Goal: Task Accomplishment & Management: Complete application form

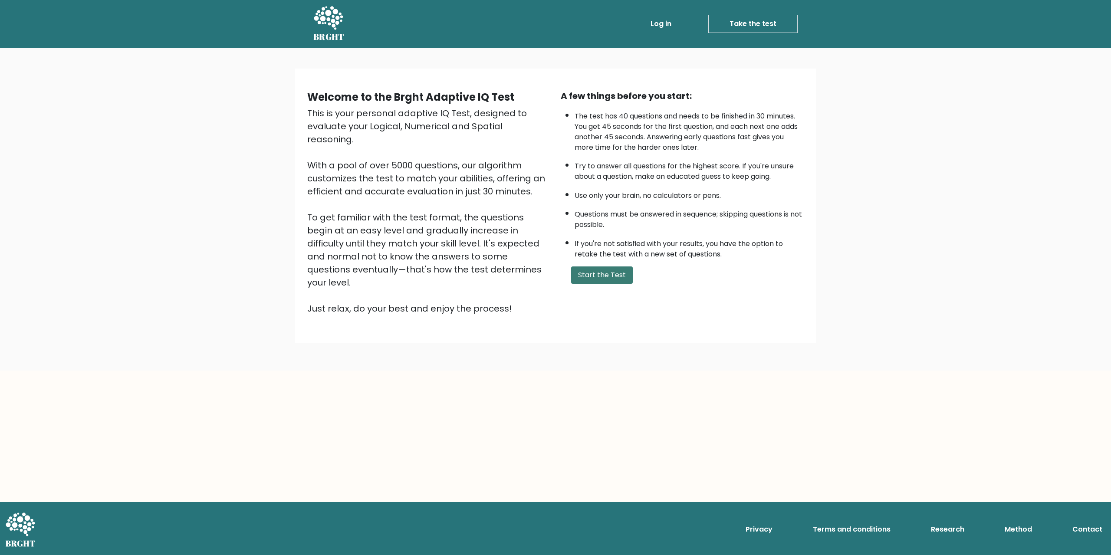
click at [599, 268] on button "Start the Test" at bounding box center [602, 275] width 62 height 17
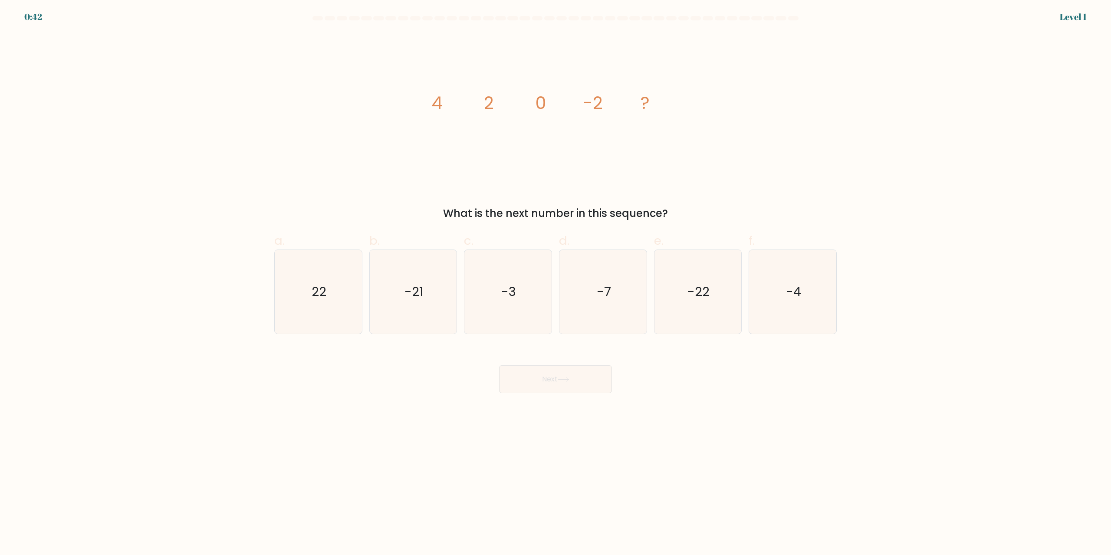
click at [481, 212] on div "What is the next number in this sequence?" at bounding box center [556, 214] width 552 height 16
click at [544, 211] on div "What is the next number in this sequence?" at bounding box center [556, 214] width 552 height 16
click at [585, 211] on div "What is the next number in this sequence?" at bounding box center [556, 214] width 552 height 16
click at [584, 211] on div "What is the next number in this sequence?" at bounding box center [556, 214] width 552 height 16
click at [805, 280] on icon "-4" at bounding box center [793, 292] width 84 height 84
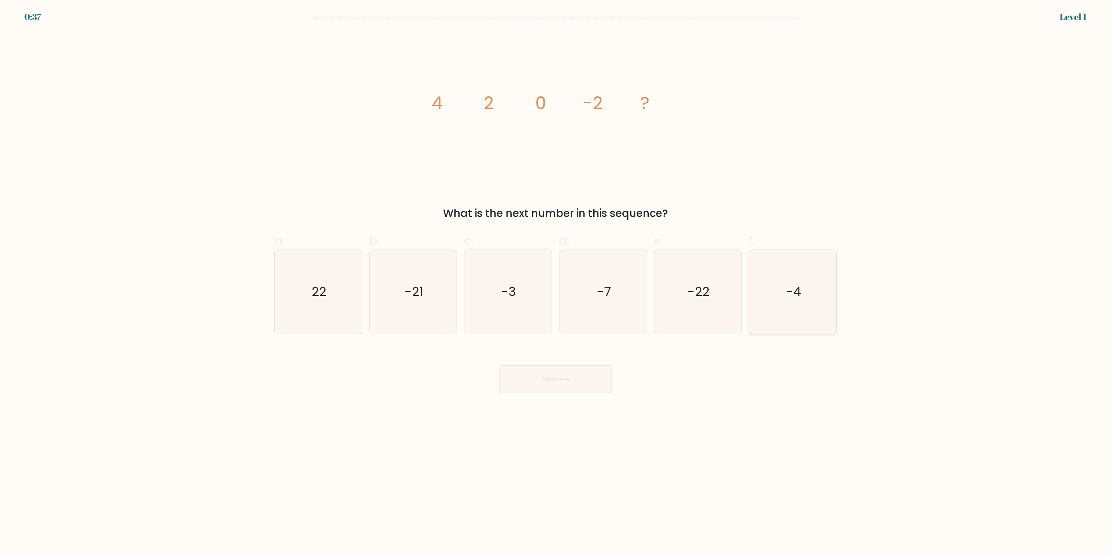
click at [556, 280] on input "f. -4" at bounding box center [556, 281] width 0 height 6
radio input "true"
click at [569, 379] on icon at bounding box center [563, 380] width 10 height 4
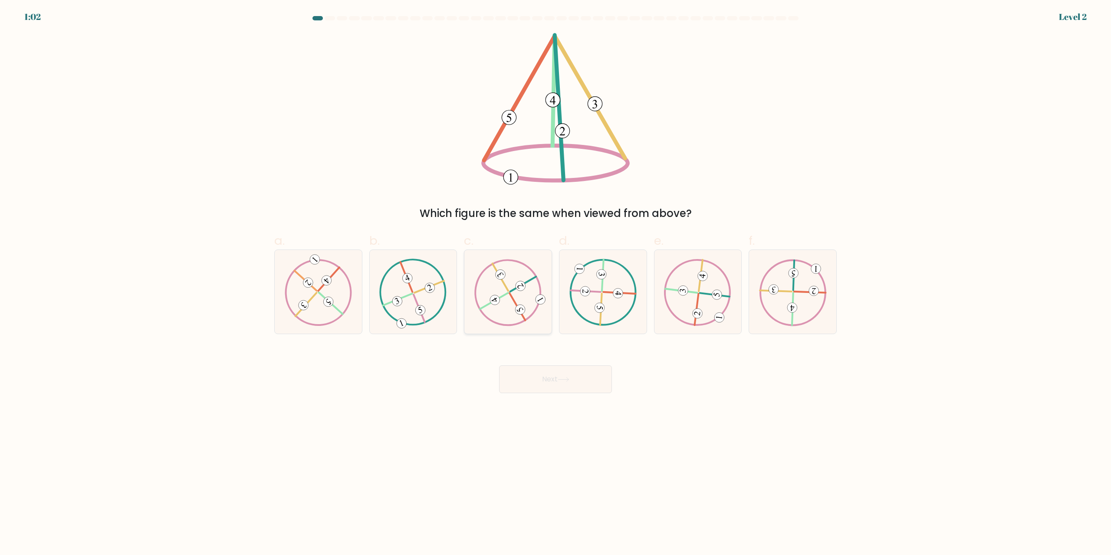
click at [499, 302] on 612 at bounding box center [494, 299] width 13 height 13
click at [556, 283] on input "c." at bounding box center [556, 281] width 0 height 6
radio input "true"
click at [548, 382] on button "Next" at bounding box center [555, 379] width 113 height 28
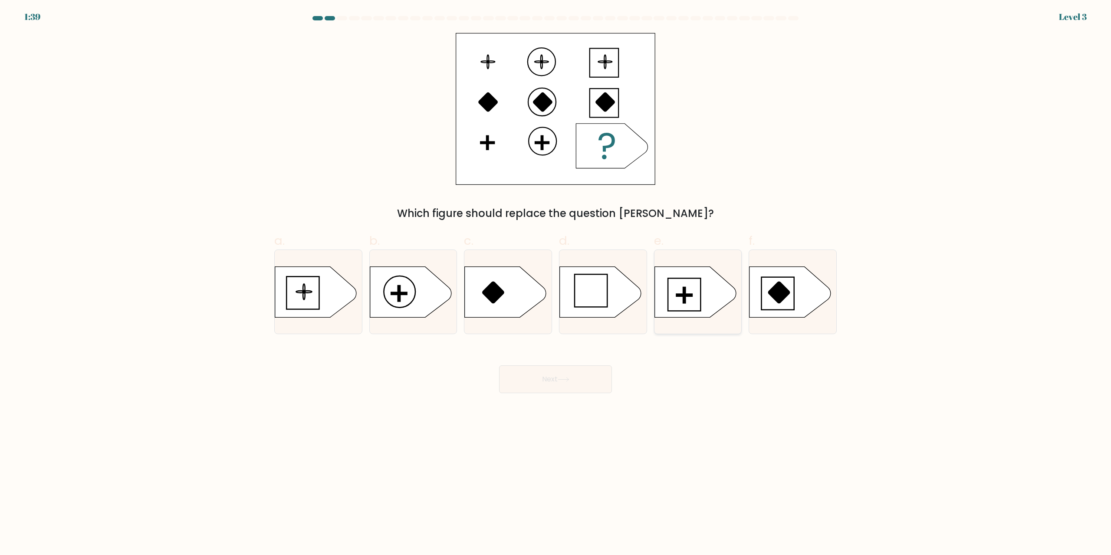
click at [672, 299] on icon at bounding box center [696, 292] width 82 height 51
click at [556, 283] on input "e." at bounding box center [556, 281] width 0 height 6
radio input "true"
click at [567, 383] on button "Next" at bounding box center [555, 379] width 113 height 28
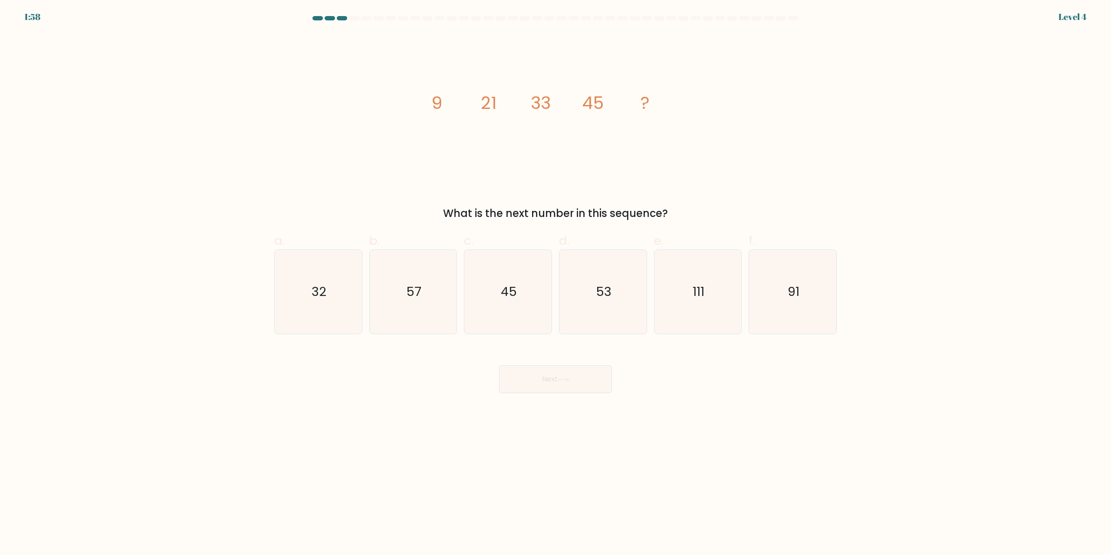
drag, startPoint x: 60, startPoint y: 515, endPoint x: 62, endPoint y: 554, distance: 39.1
click at [63, 523] on body "1:58 Level 4" at bounding box center [555, 277] width 1111 height 555
click at [342, 422] on body "1:47 Level 4" at bounding box center [555, 277] width 1111 height 555
click at [417, 306] on icon "57" at bounding box center [413, 292] width 84 height 84
click at [556, 283] on input "b. 57" at bounding box center [556, 281] width 0 height 6
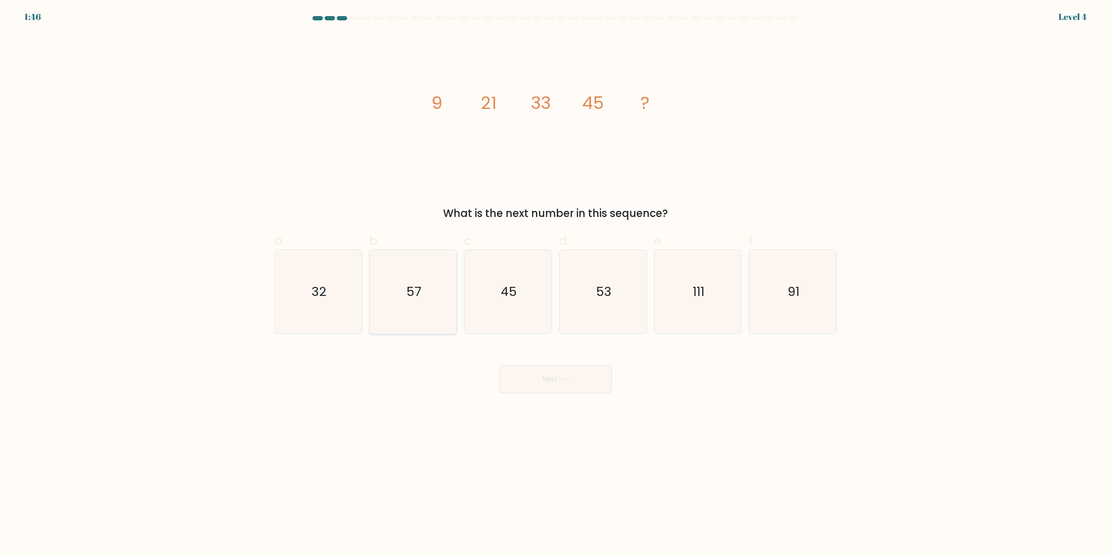
radio input "true"
click at [530, 379] on button "Next" at bounding box center [555, 379] width 113 height 28
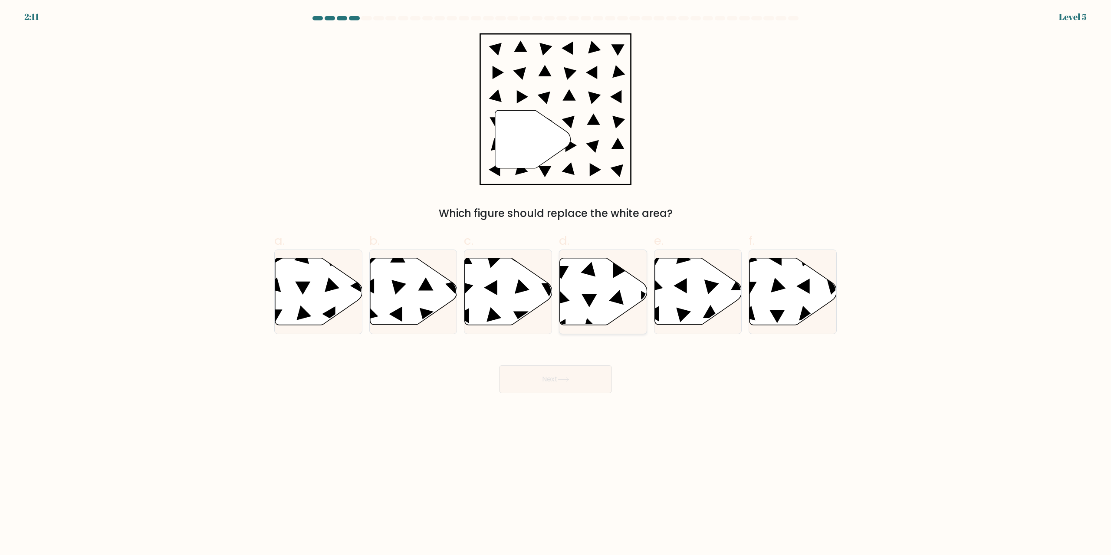
click at [586, 303] on icon at bounding box center [603, 291] width 87 height 67
click at [556, 283] on input "d." at bounding box center [556, 281] width 0 height 6
radio input "true"
click at [562, 385] on button "Next" at bounding box center [555, 379] width 113 height 28
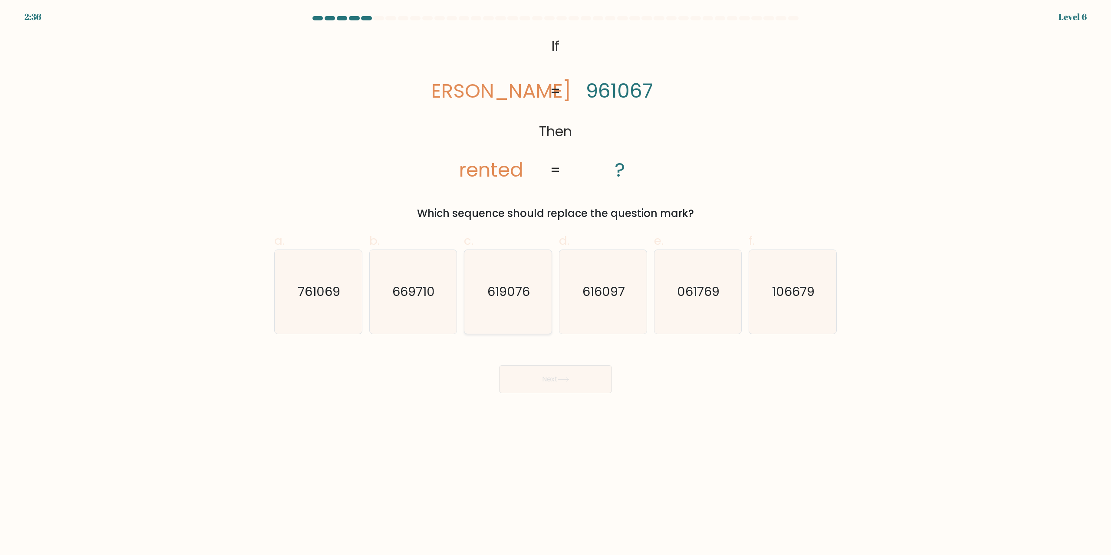
click at [508, 298] on text "619076" at bounding box center [509, 291] width 43 height 17
click at [556, 283] on input "c. 619076" at bounding box center [556, 281] width 0 height 6
radio input "true"
click at [420, 310] on icon "669710" at bounding box center [413, 292] width 84 height 84
click at [556, 283] on input "b. 669710" at bounding box center [556, 281] width 0 height 6
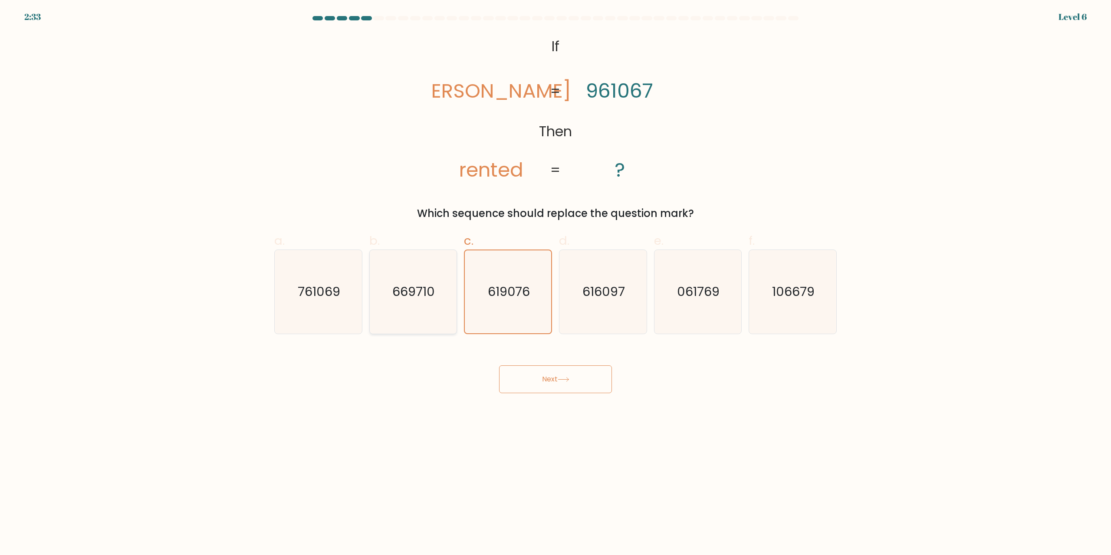
radio input "true"
click at [316, 308] on icon "761069" at bounding box center [318, 292] width 84 height 84
click at [556, 283] on input "a. 761069" at bounding box center [556, 281] width 0 height 6
radio input "true"
click at [539, 379] on button "Next" at bounding box center [555, 379] width 113 height 28
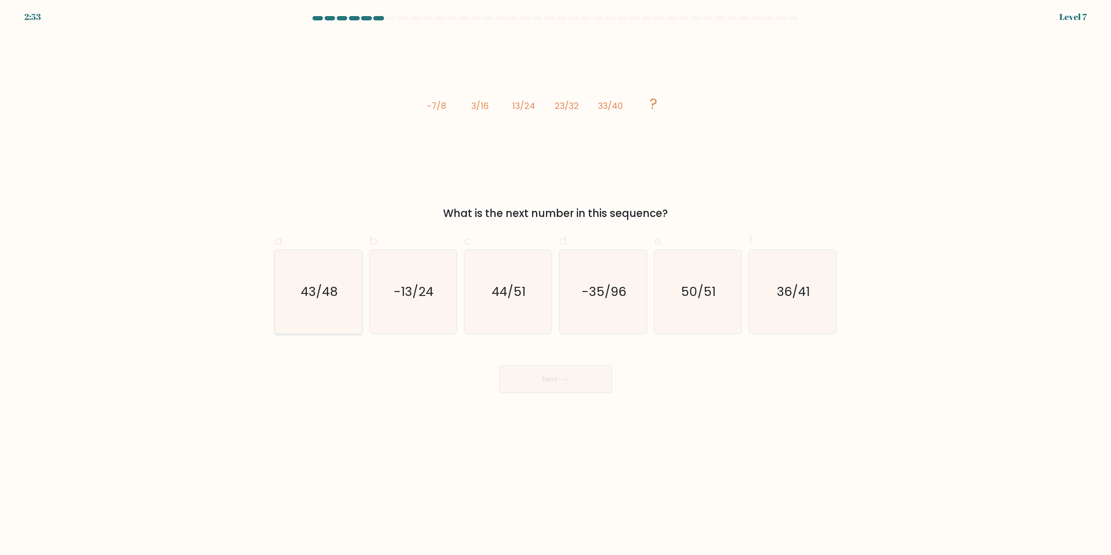
click at [291, 298] on icon "43/48" at bounding box center [318, 292] width 84 height 84
click at [556, 283] on input "a. 43/48" at bounding box center [556, 281] width 0 height 6
radio input "true"
click at [559, 378] on button "Next" at bounding box center [555, 379] width 113 height 28
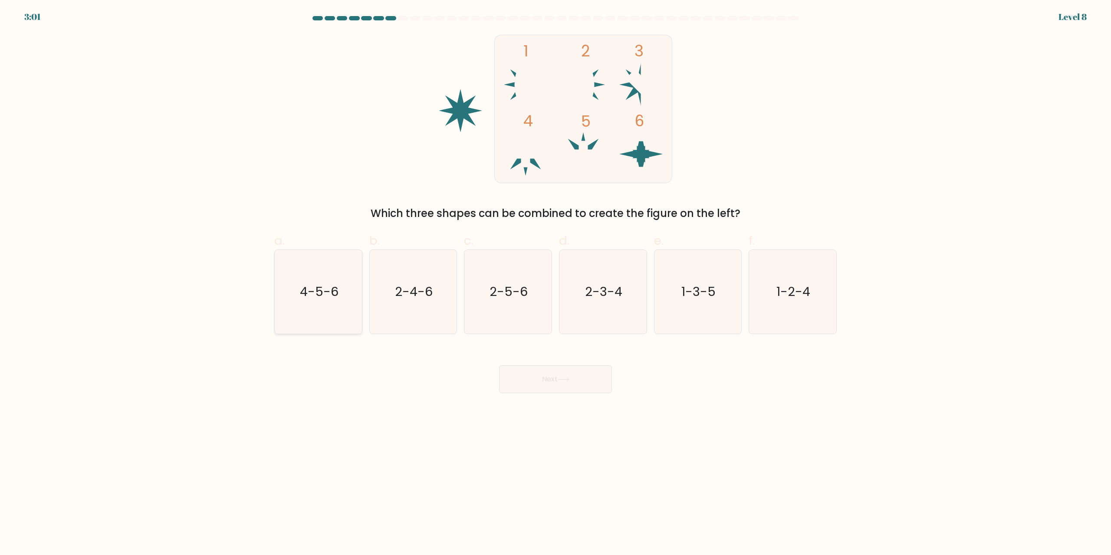
click at [314, 269] on icon "4-5-6" at bounding box center [318, 292] width 84 height 84
click at [556, 278] on input "a. 4-5-6" at bounding box center [556, 281] width 0 height 6
radio input "true"
click at [519, 382] on button "Next" at bounding box center [555, 379] width 113 height 28
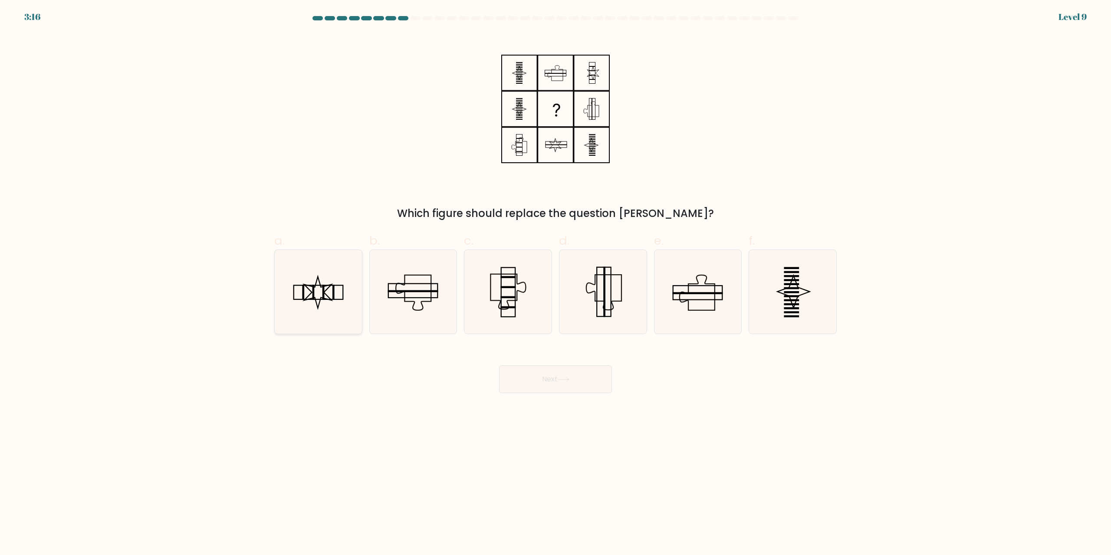
click at [323, 310] on icon at bounding box center [318, 292] width 84 height 84
click at [556, 283] on input "a." at bounding box center [556, 281] width 0 height 6
radio input "true"
click at [551, 379] on button "Next" at bounding box center [555, 379] width 113 height 28
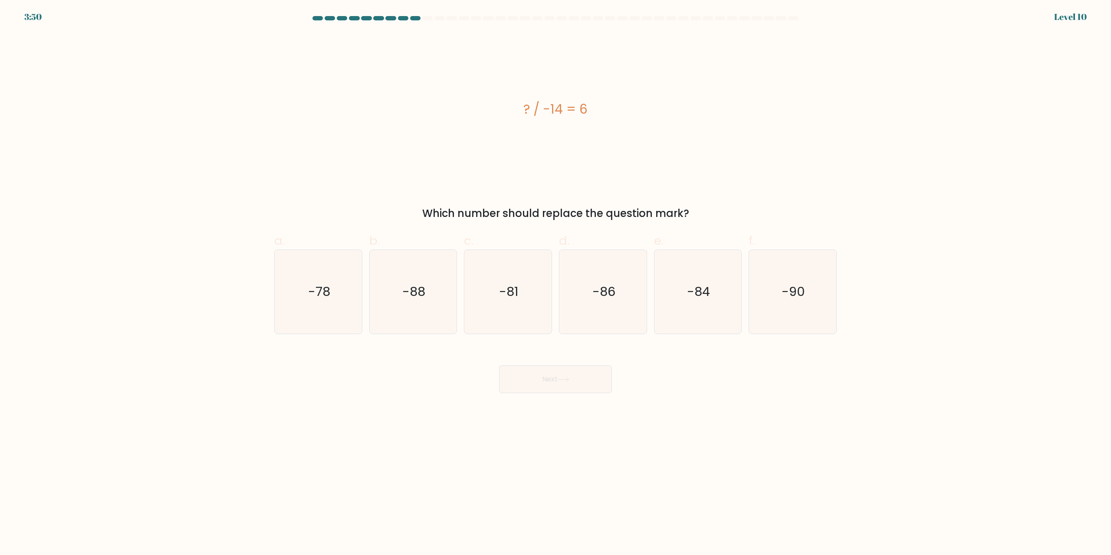
click at [251, 406] on body "3:50 Level 10" at bounding box center [555, 277] width 1111 height 555
click at [728, 313] on icon "-84" at bounding box center [698, 292] width 84 height 84
click at [556, 283] on input "e. -84" at bounding box center [556, 281] width 0 height 6
radio input "true"
click at [570, 388] on button "Next" at bounding box center [555, 379] width 113 height 28
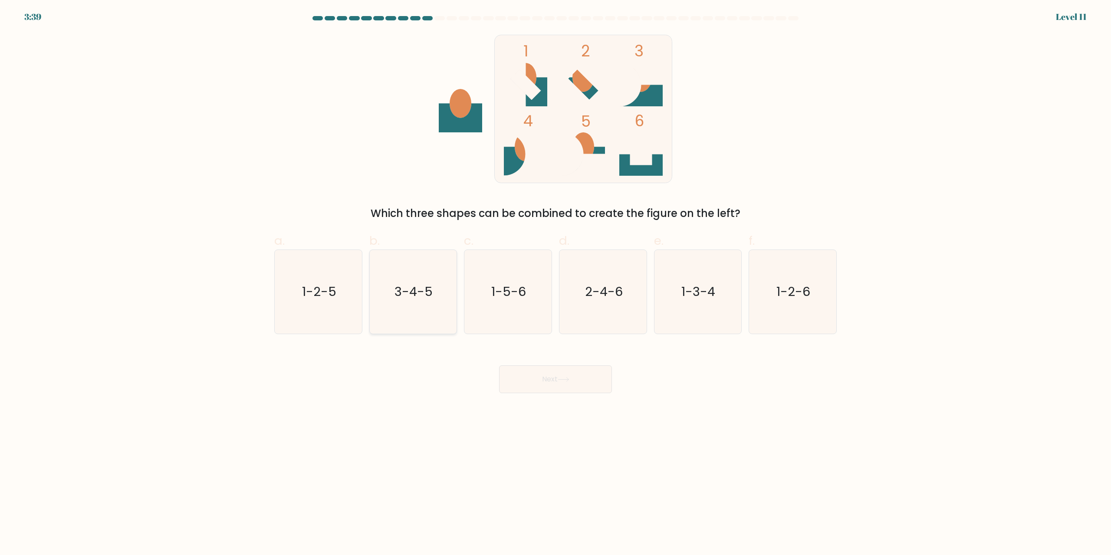
click at [406, 295] on text "3-4-5" at bounding box center [414, 291] width 38 height 17
click at [556, 283] on input "b. 3-4-5" at bounding box center [556, 281] width 0 height 6
radio input "true"
click at [527, 387] on button "Next" at bounding box center [555, 379] width 113 height 28
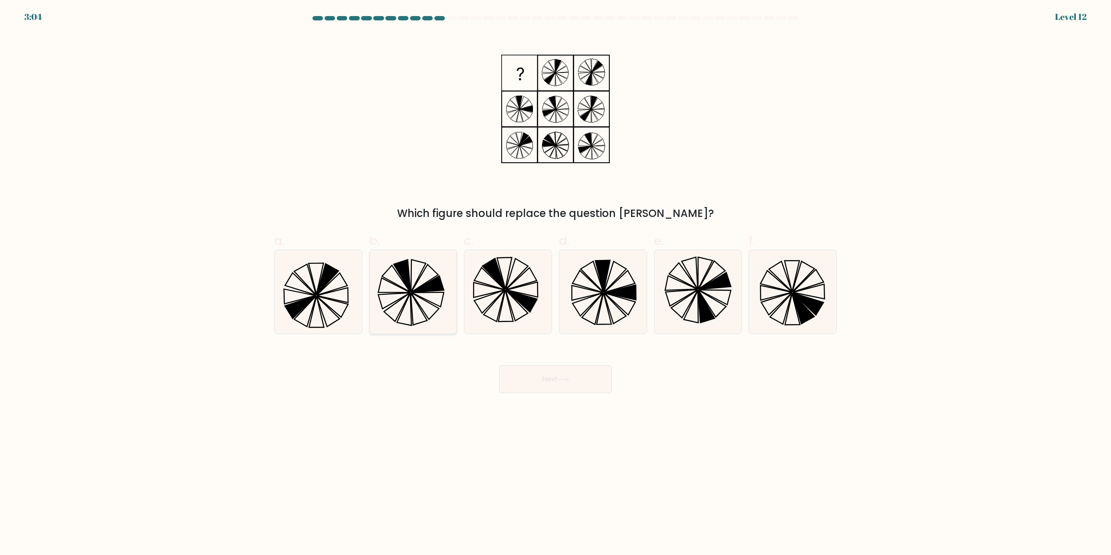
click at [421, 289] on icon at bounding box center [428, 284] width 32 height 16
click at [556, 283] on input "b." at bounding box center [556, 281] width 0 height 6
radio input "true"
click at [545, 380] on button "Next" at bounding box center [555, 379] width 113 height 28
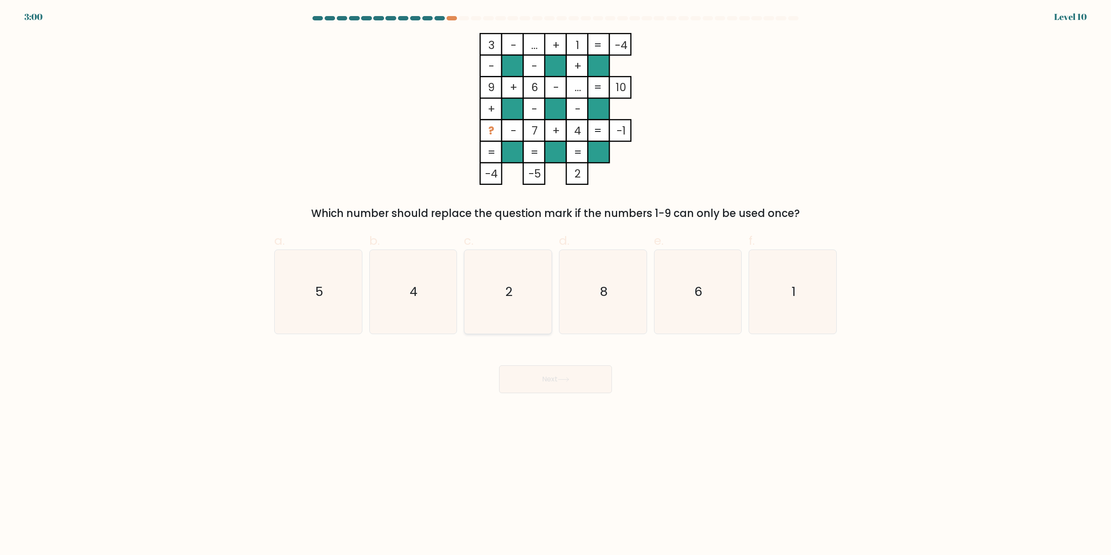
click at [491, 293] on icon "2" at bounding box center [508, 292] width 84 height 84
click at [556, 283] on input "c. 2" at bounding box center [556, 281] width 0 height 6
radio input "true"
click at [537, 384] on button "Next" at bounding box center [555, 379] width 113 height 28
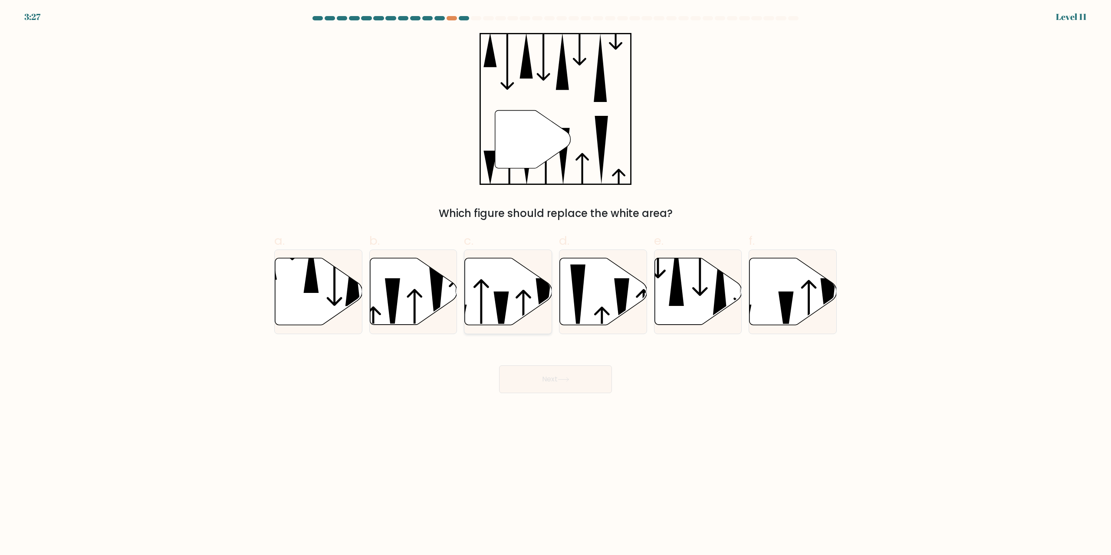
click at [472, 301] on icon at bounding box center [508, 291] width 87 height 67
click at [556, 283] on input "c." at bounding box center [556, 281] width 0 height 6
radio input "true"
click at [566, 383] on button "Next" at bounding box center [555, 379] width 113 height 28
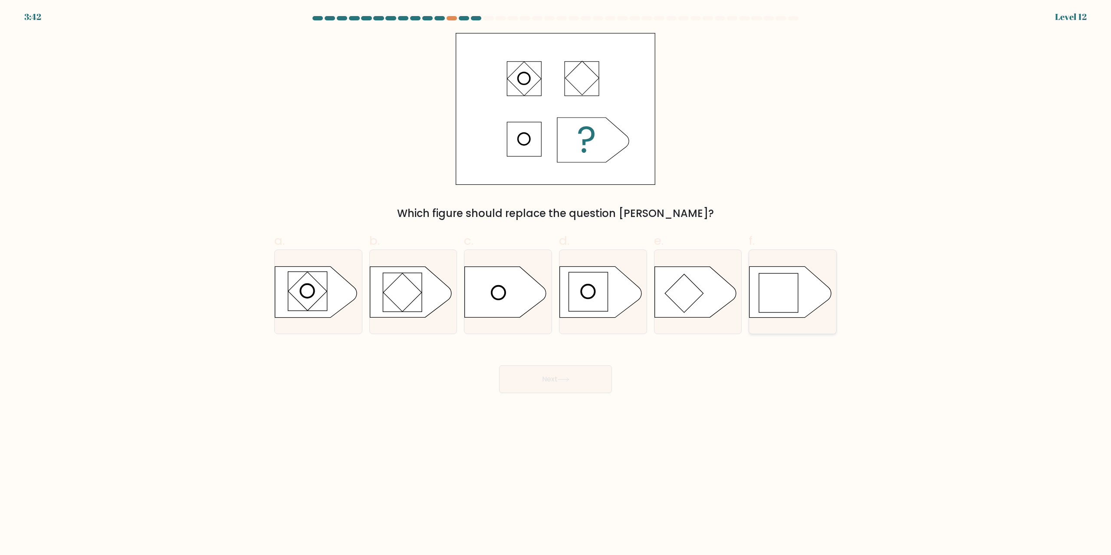
click at [803, 288] on icon at bounding box center [791, 292] width 82 height 51
click at [556, 283] on input "f." at bounding box center [556, 281] width 0 height 6
radio input "true"
click at [522, 382] on button "Next" at bounding box center [555, 379] width 113 height 28
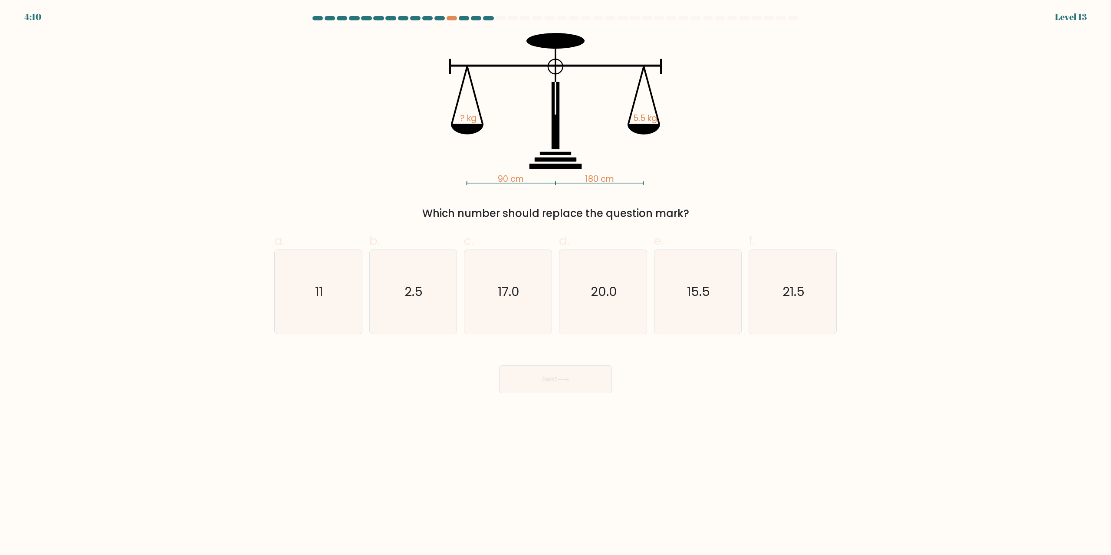
click at [204, 127] on form at bounding box center [555, 204] width 1111 height 377
click at [319, 284] on icon "11" at bounding box center [318, 292] width 84 height 84
click at [556, 283] on input "a. 11" at bounding box center [556, 281] width 0 height 6
radio input "true"
click at [523, 391] on button "Next" at bounding box center [555, 379] width 113 height 28
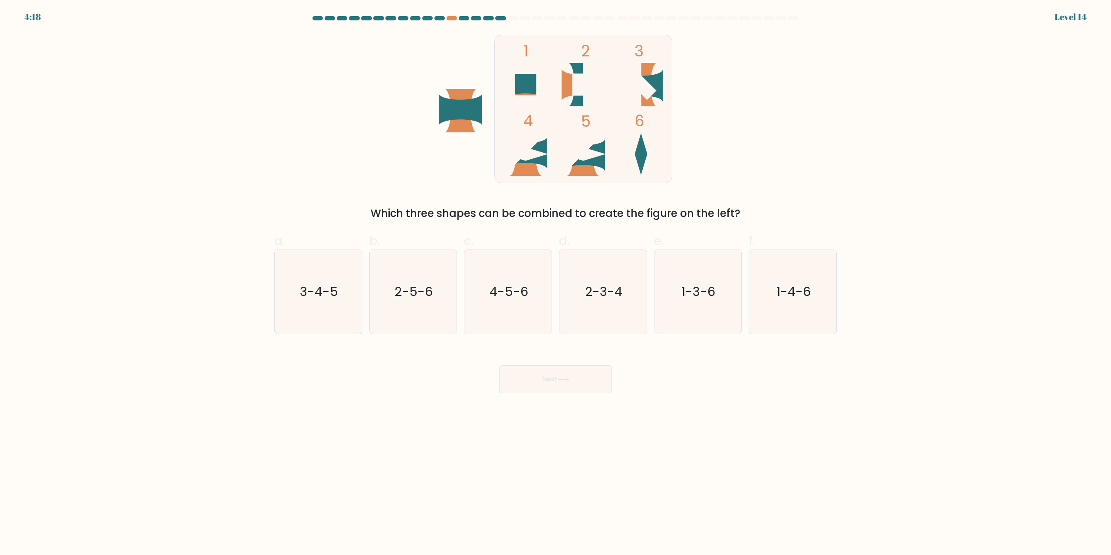
drag, startPoint x: 249, startPoint y: 450, endPoint x: 199, endPoint y: 438, distance: 51.4
click at [198, 443] on body "4:18 Level 14" at bounding box center [555, 277] width 1111 height 555
click at [199, 437] on body "4:16 Level 14" at bounding box center [555, 277] width 1111 height 555
click at [587, 267] on icon "2-3-4" at bounding box center [603, 292] width 84 height 84
click at [556, 278] on input "d. 2-3-4" at bounding box center [556, 281] width 0 height 6
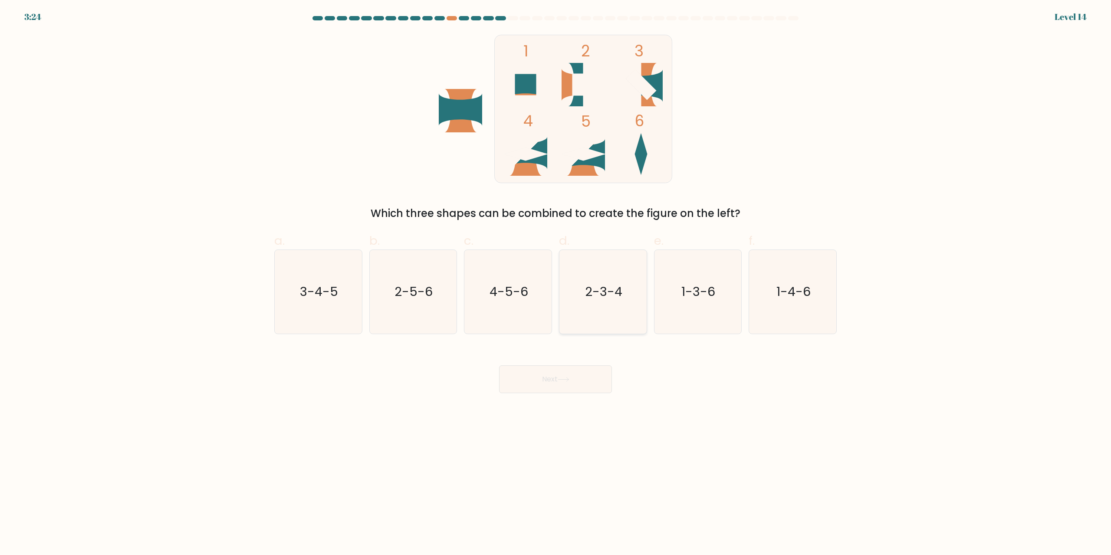
radio input "true"
click at [546, 374] on button "Next" at bounding box center [555, 379] width 113 height 28
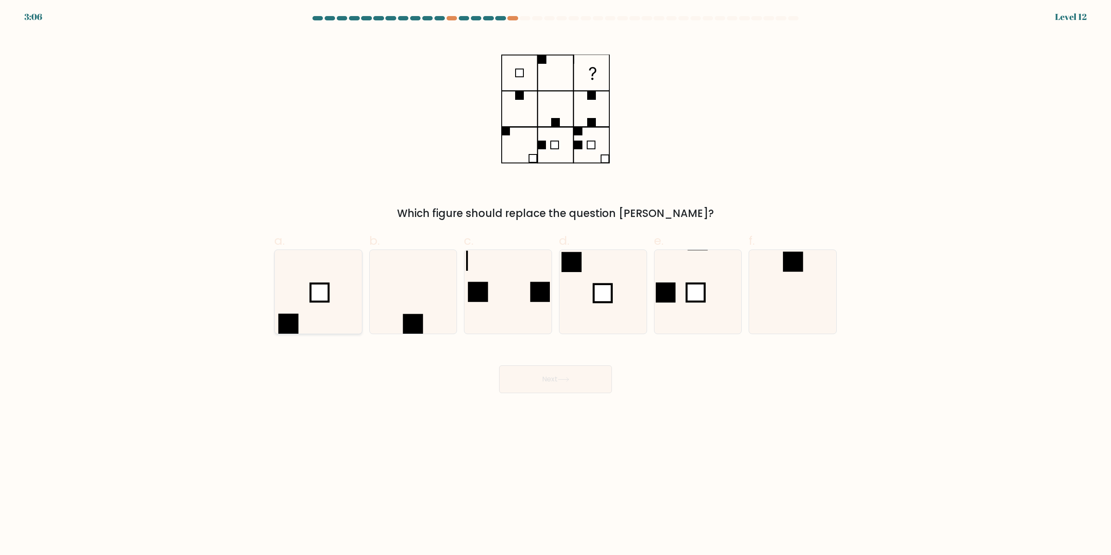
click at [351, 312] on icon at bounding box center [318, 292] width 84 height 84
click at [556, 283] on input "a." at bounding box center [556, 281] width 0 height 6
radio input "true"
click at [419, 303] on icon at bounding box center [413, 292] width 84 height 84
click at [556, 283] on input "b." at bounding box center [556, 281] width 0 height 6
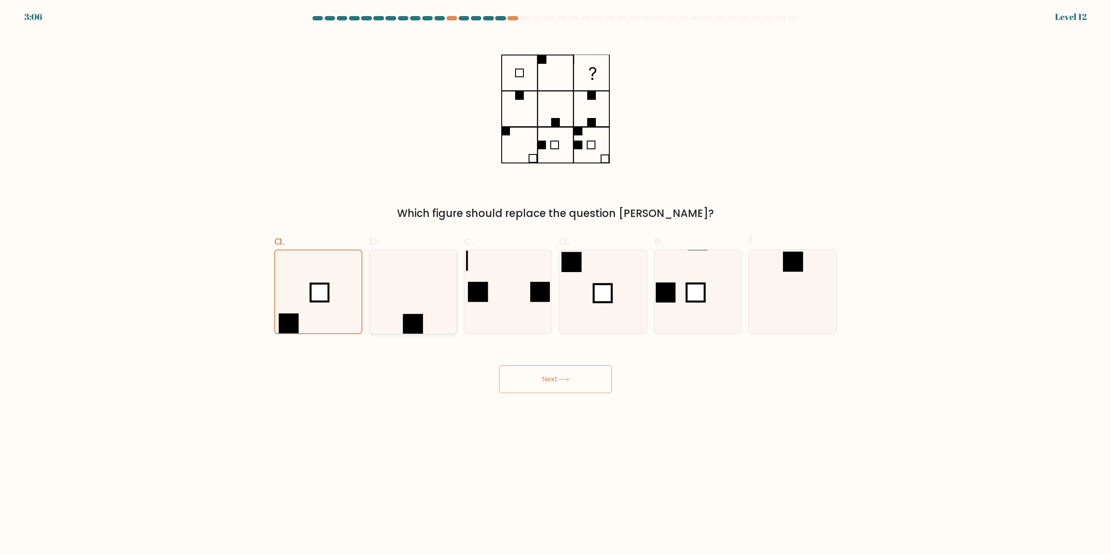
radio input "true"
click at [543, 374] on button "Next" at bounding box center [555, 379] width 113 height 28
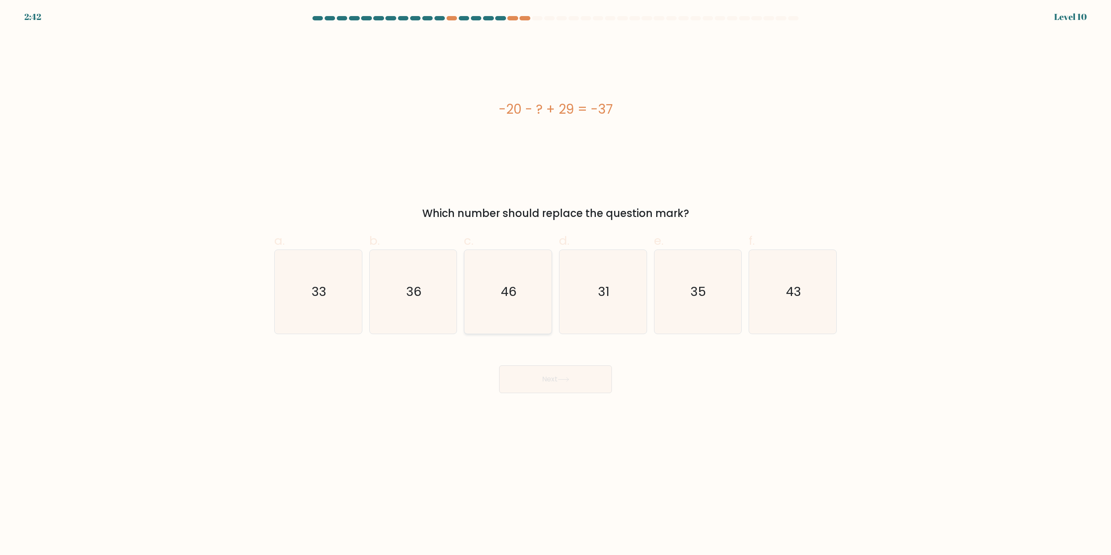
click at [517, 293] on text "46" at bounding box center [509, 291] width 16 height 17
click at [556, 283] on input "c. 46" at bounding box center [556, 281] width 0 height 6
radio input "true"
click at [563, 379] on icon at bounding box center [564, 379] width 12 height 5
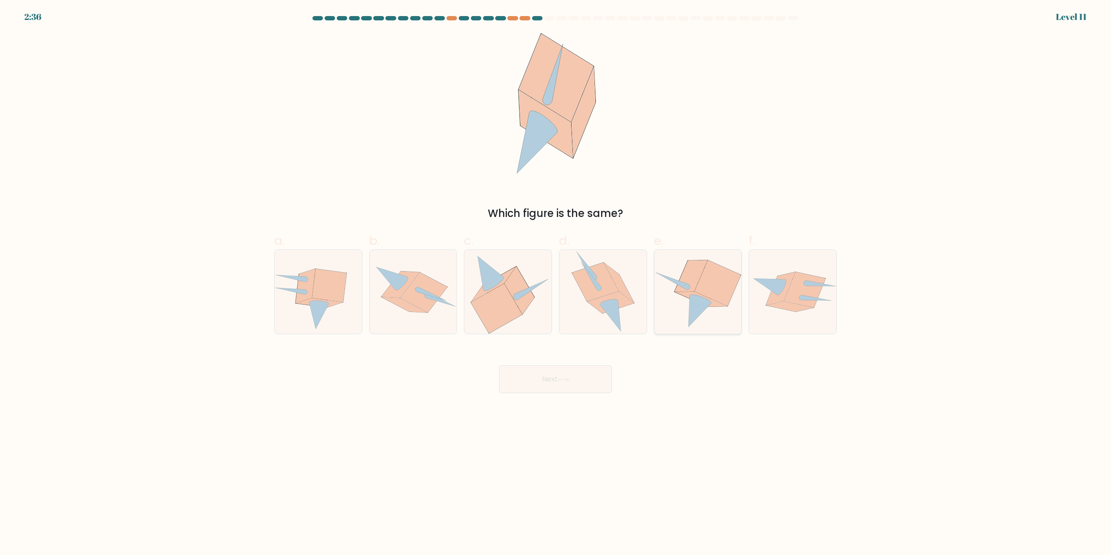
click at [684, 310] on icon at bounding box center [698, 292] width 87 height 79
click at [556, 283] on input "e." at bounding box center [556, 281] width 0 height 6
radio input "true"
click at [552, 383] on button "Next" at bounding box center [555, 379] width 113 height 28
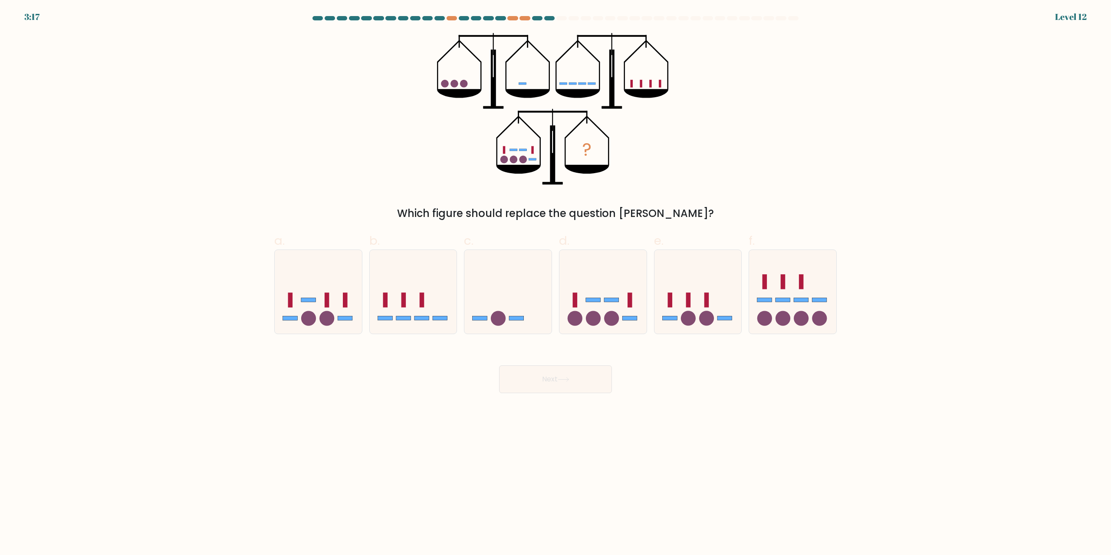
click at [395, 413] on body "3:17 Level 12" at bounding box center [555, 277] width 1111 height 555
click at [321, 185] on div "? Which figure should replace the question mark?" at bounding box center [555, 127] width 573 height 188
click at [619, 291] on icon at bounding box center [602, 292] width 87 height 72
click at [556, 283] on input "d." at bounding box center [556, 281] width 0 height 6
radio input "true"
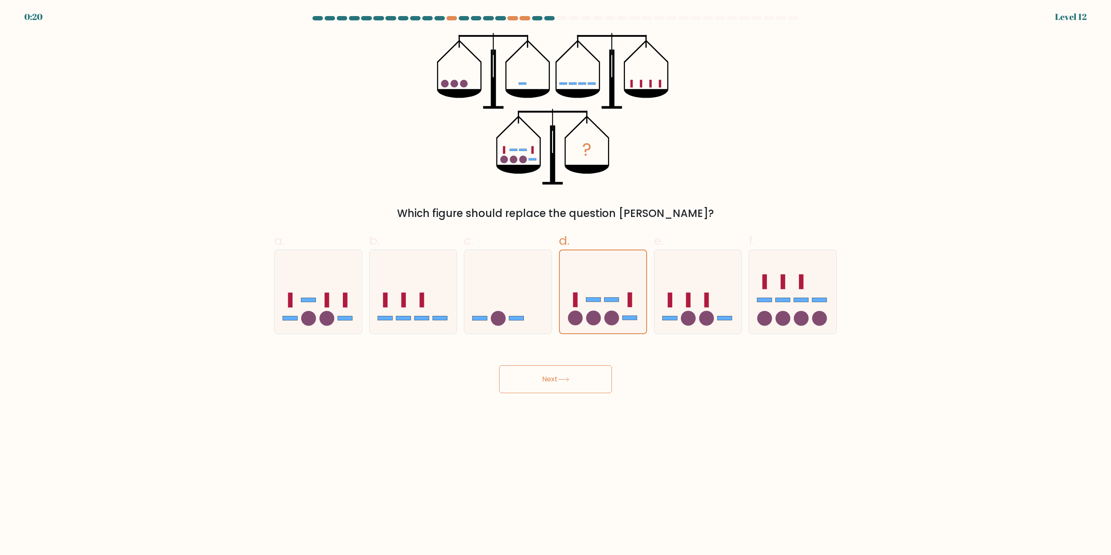
click at [572, 384] on button "Next" at bounding box center [555, 379] width 113 height 28
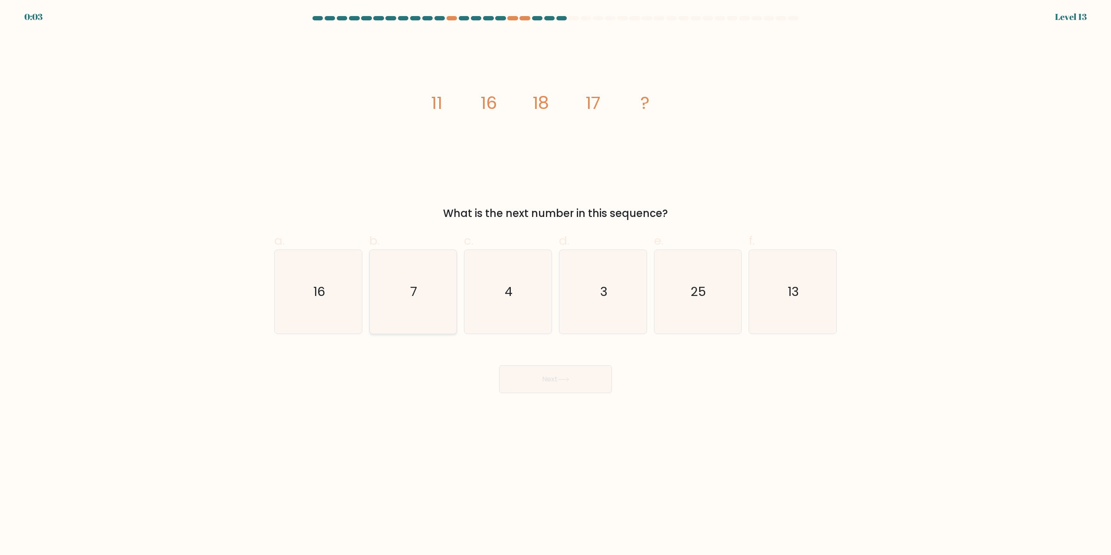
click at [321, 292] on text "16" at bounding box center [319, 291] width 12 height 17
click at [556, 283] on input "a. 16" at bounding box center [556, 281] width 0 height 6
radio input "true"
click at [533, 378] on button "Next" at bounding box center [555, 379] width 113 height 28
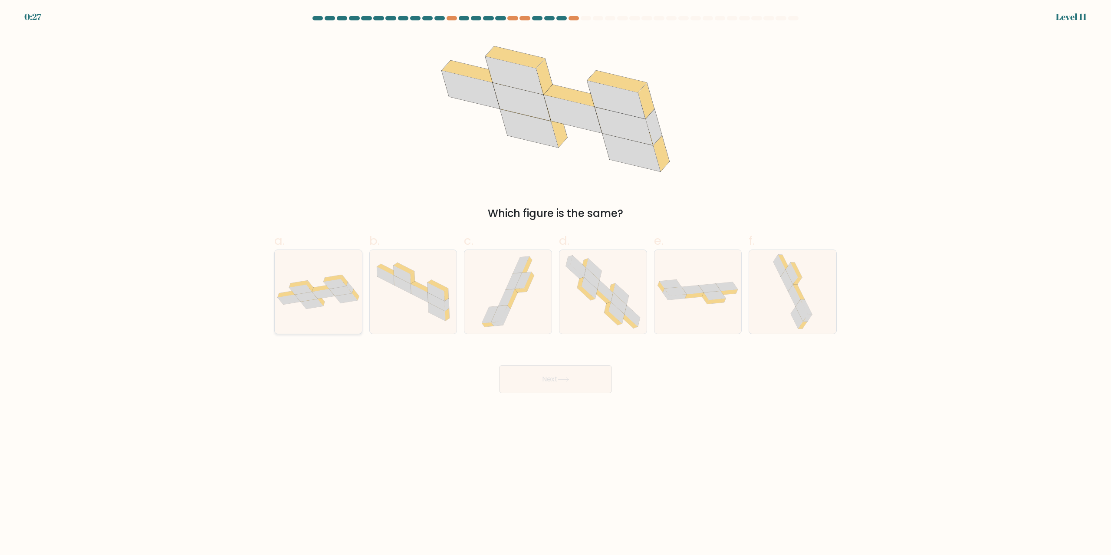
click at [306, 307] on icon at bounding box center [312, 304] width 23 height 10
click at [556, 283] on input "a." at bounding box center [556, 281] width 0 height 6
radio input "true"
click at [563, 378] on icon at bounding box center [564, 379] width 12 height 5
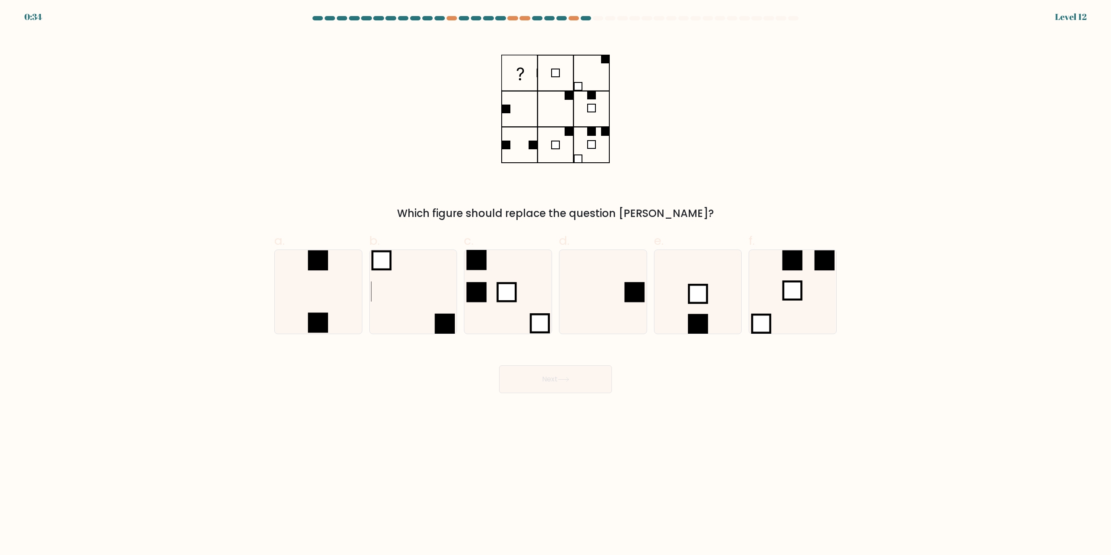
click at [166, 345] on form at bounding box center [555, 204] width 1111 height 377
click at [244, 294] on form at bounding box center [555, 204] width 1111 height 377
click at [699, 296] on rect at bounding box center [698, 294] width 18 height 18
click at [556, 283] on input "e." at bounding box center [556, 281] width 0 height 6
radio input "true"
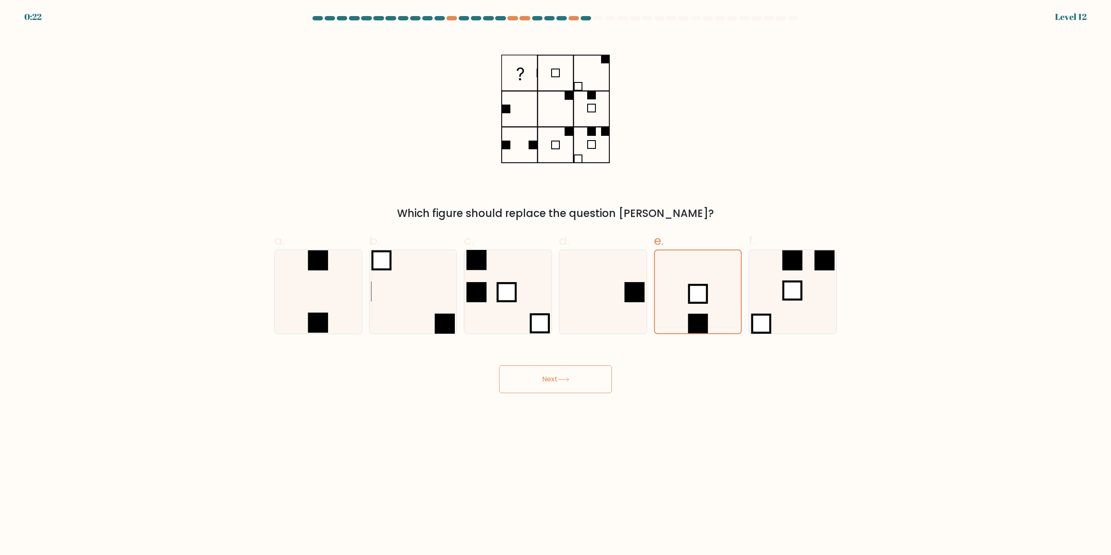
click at [556, 381] on button "Next" at bounding box center [555, 379] width 113 height 28
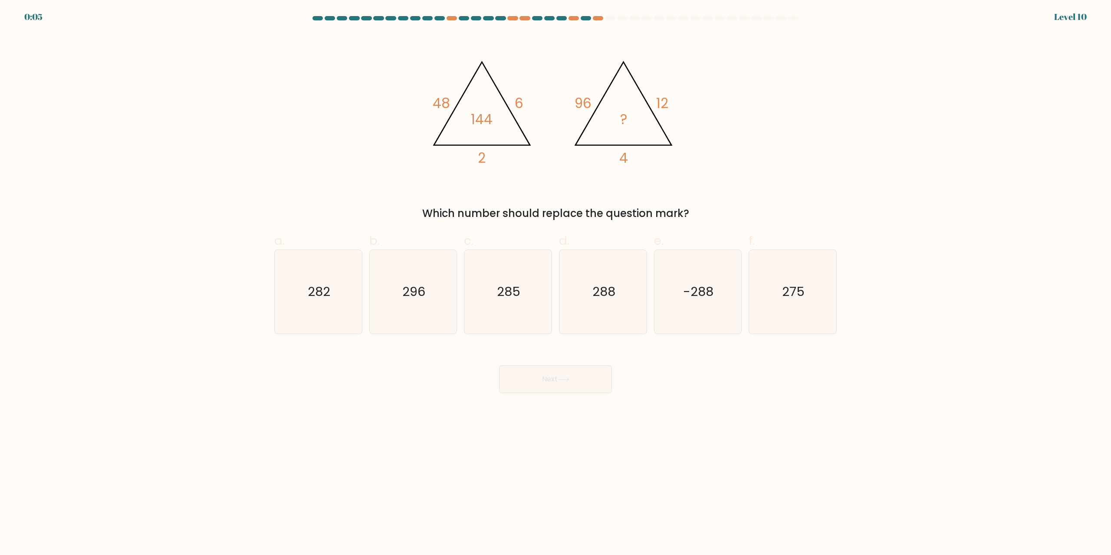
drag, startPoint x: 470, startPoint y: 375, endPoint x: 471, endPoint y: 379, distance: 4.9
click at [471, 379] on div "Next" at bounding box center [555, 369] width 573 height 49
click at [609, 305] on icon "288" at bounding box center [603, 292] width 84 height 84
click at [556, 283] on input "d. 288" at bounding box center [556, 281] width 0 height 6
radio input "true"
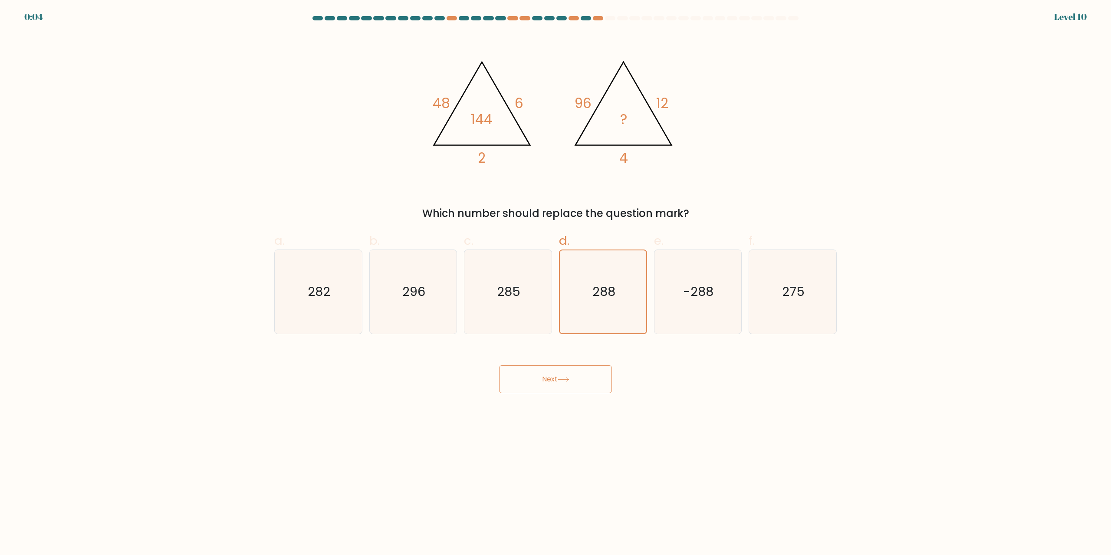
click at [560, 383] on button "Next" at bounding box center [555, 379] width 113 height 28
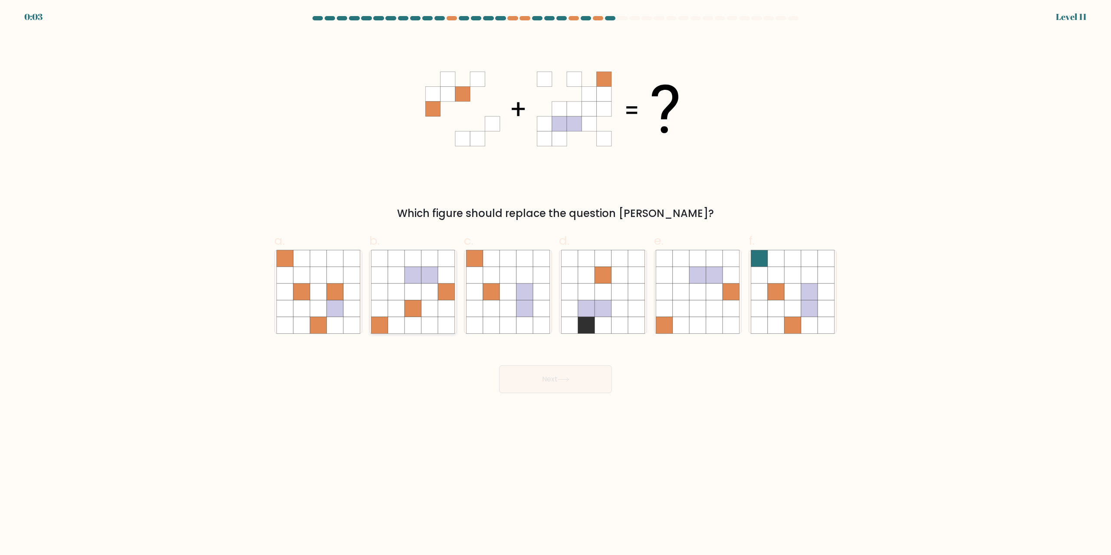
drag, startPoint x: 416, startPoint y: 302, endPoint x: 442, endPoint y: 329, distance: 37.8
click at [416, 302] on icon at bounding box center [413, 308] width 16 height 16
click at [556, 283] on input "b." at bounding box center [556, 281] width 0 height 6
radio input "true"
click at [532, 380] on button "Next" at bounding box center [555, 379] width 113 height 28
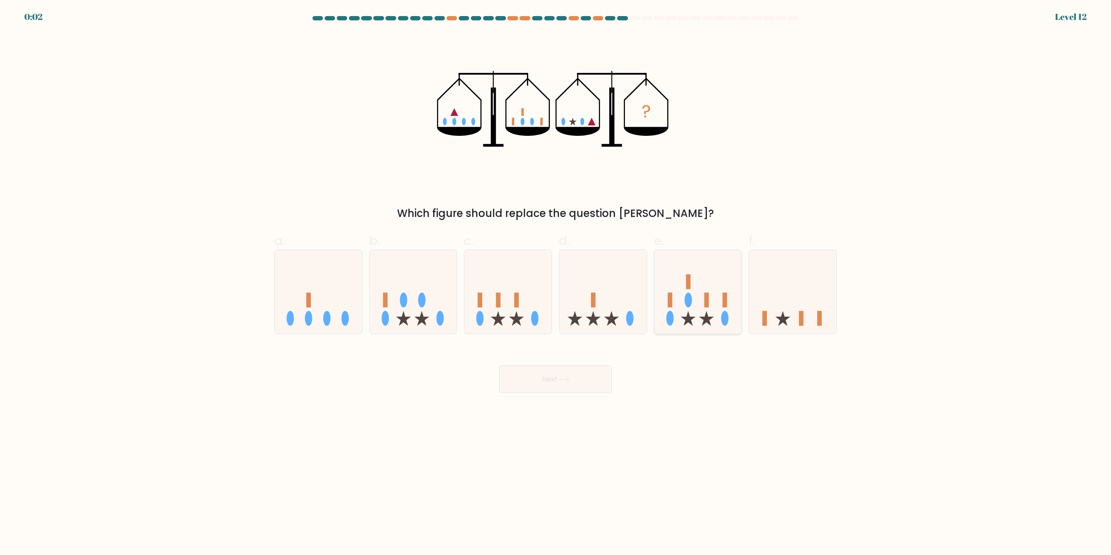
drag, startPoint x: 779, startPoint y: 293, endPoint x: 698, endPoint y: 326, distance: 87.9
click at [779, 293] on icon at bounding box center [792, 292] width 87 height 72
click at [556, 283] on input "f." at bounding box center [556, 281] width 0 height 6
radio input "true"
click at [579, 375] on button "Next" at bounding box center [555, 379] width 113 height 28
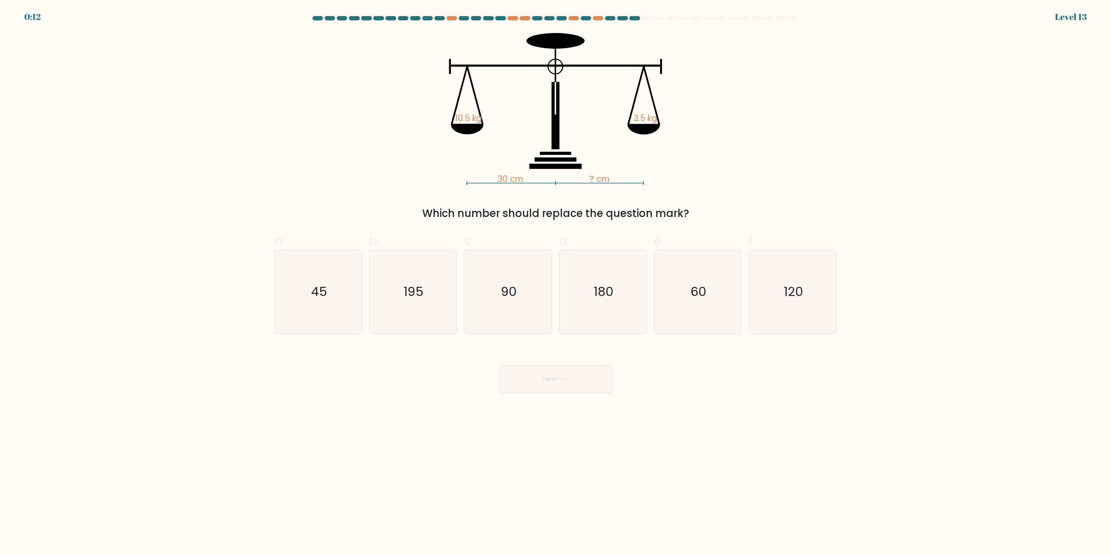
drag, startPoint x: 612, startPoint y: 500, endPoint x: 802, endPoint y: 485, distance: 190.7
click at [611, 500] on body "0:12 Level 13" at bounding box center [555, 277] width 1111 height 555
drag, startPoint x: 504, startPoint y: 409, endPoint x: 519, endPoint y: 299, distance: 110.9
click at [505, 404] on body "0:00 Level 13" at bounding box center [555, 277] width 1111 height 555
click at [514, 285] on text "90" at bounding box center [509, 291] width 16 height 17
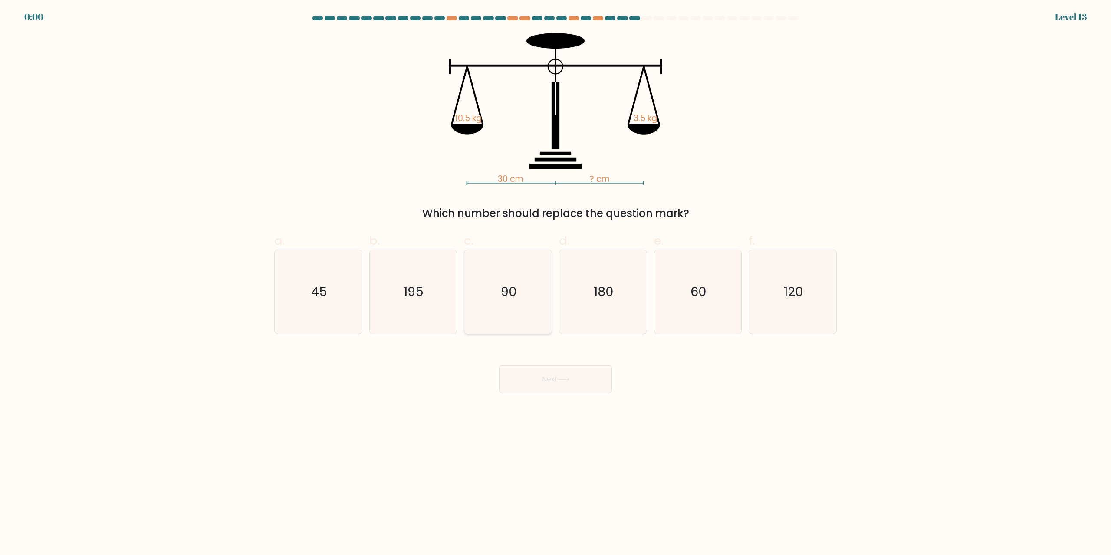
click at [556, 283] on input "c. 90" at bounding box center [556, 281] width 0 height 6
radio input "true"
click at [539, 378] on div "Next" at bounding box center [555, 369] width 573 height 49
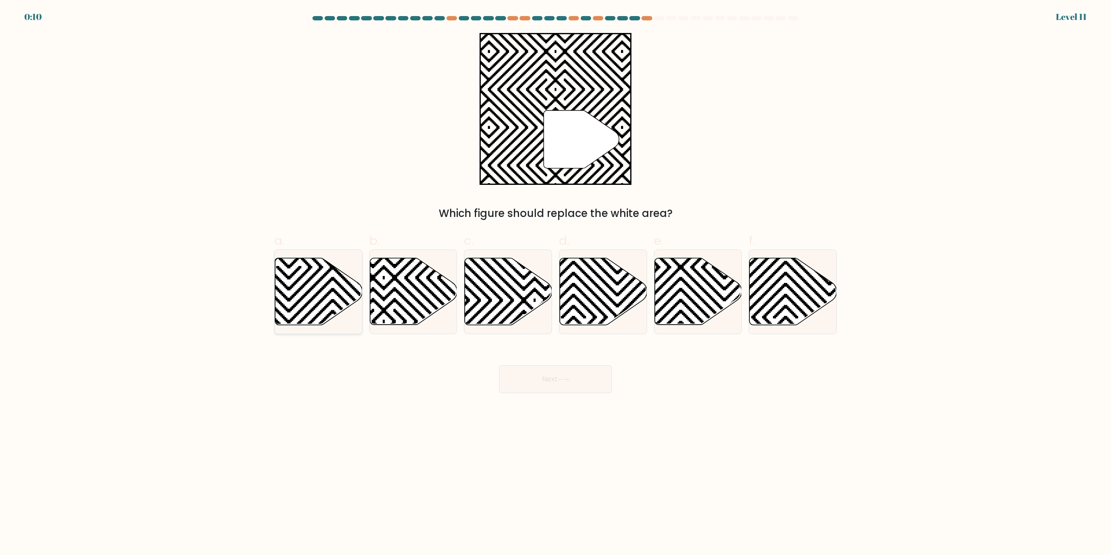
click at [331, 299] on icon at bounding box center [289, 257] width 176 height 176
click at [556, 283] on input "a." at bounding box center [556, 281] width 0 height 6
radio input "true"
click at [792, 294] on icon at bounding box center [793, 291] width 87 height 67
click at [556, 283] on input "f." at bounding box center [556, 281] width 0 height 6
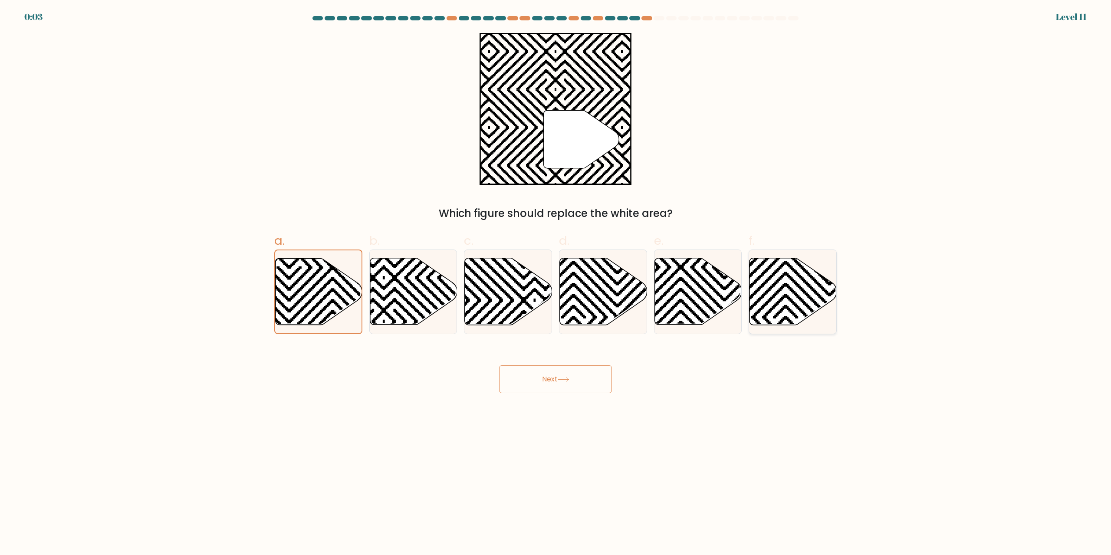
radio input "true"
click at [557, 378] on button "Next" at bounding box center [555, 379] width 113 height 28
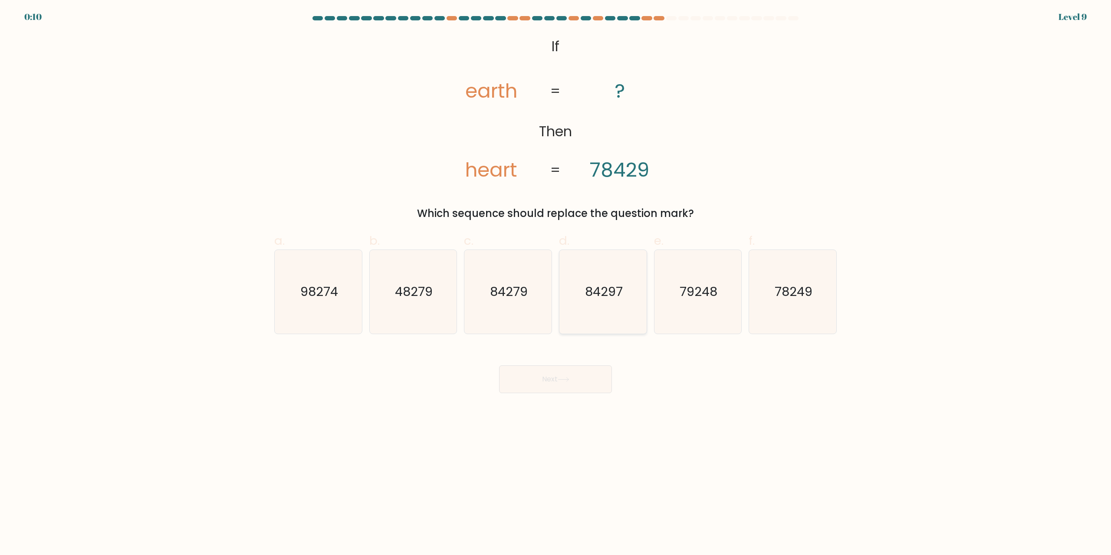
drag, startPoint x: 590, startPoint y: 292, endPoint x: 587, endPoint y: 316, distance: 24.1
click at [590, 292] on text "84297" at bounding box center [604, 291] width 38 height 17
click at [556, 283] on input "d. 84297" at bounding box center [556, 281] width 0 height 6
radio input "true"
click at [582, 382] on button "Next" at bounding box center [555, 379] width 113 height 28
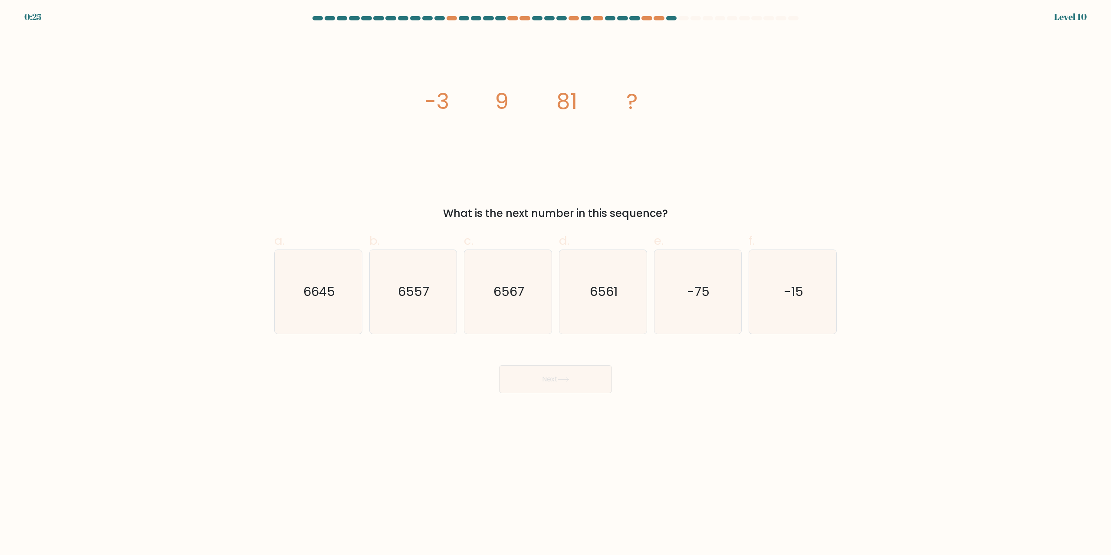
click at [611, 459] on body "0:25 Level 10" at bounding box center [555, 277] width 1111 height 555
click at [537, 453] on body "0:07 Level 10" at bounding box center [555, 277] width 1111 height 555
click at [336, 300] on icon "6645" at bounding box center [318, 292] width 84 height 84
click at [556, 283] on input "a. 6645" at bounding box center [556, 281] width 0 height 6
radio input "true"
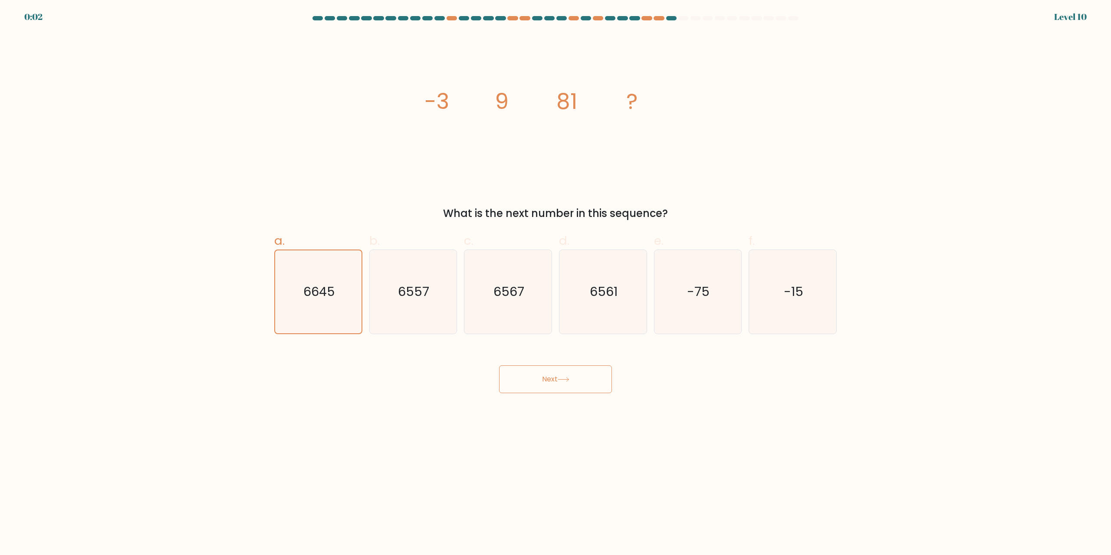
click at [557, 378] on button "Next" at bounding box center [555, 379] width 113 height 28
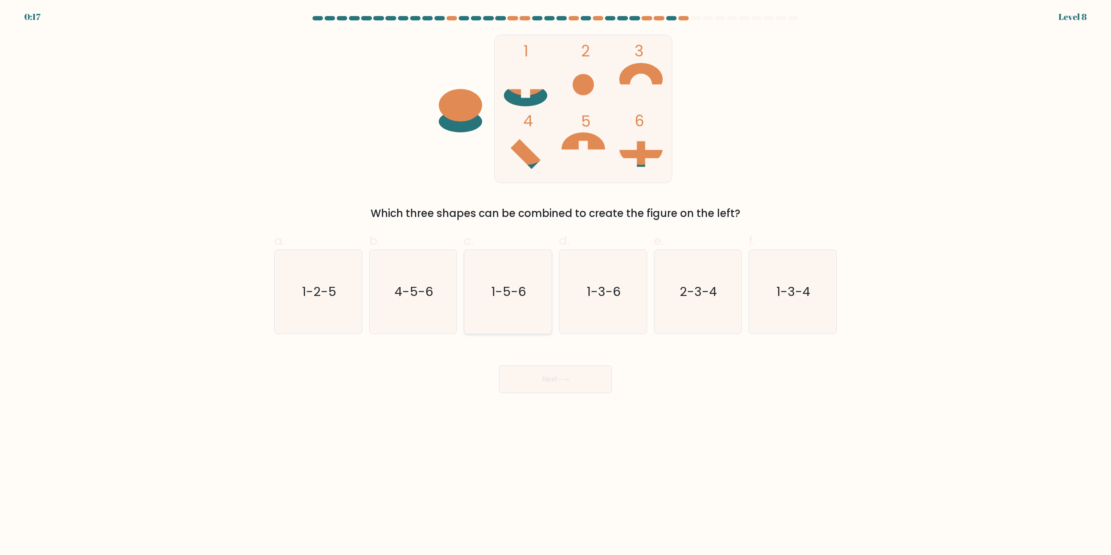
click at [496, 303] on icon "1-5-6" at bounding box center [508, 292] width 84 height 84
click at [556, 283] on input "c. 1-5-6" at bounding box center [556, 281] width 0 height 6
radio input "true"
click at [548, 383] on button "Next" at bounding box center [555, 379] width 113 height 28
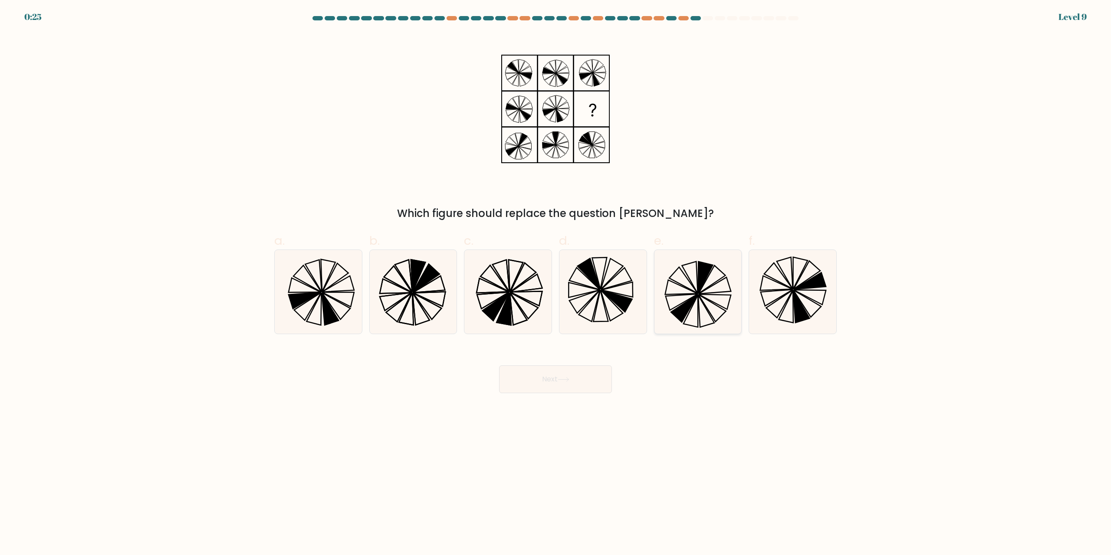
click at [671, 308] on icon at bounding box center [698, 292] width 84 height 84
click at [556, 283] on input "e." at bounding box center [556, 281] width 0 height 6
radio input "true"
click at [537, 376] on button "Next" at bounding box center [555, 379] width 113 height 28
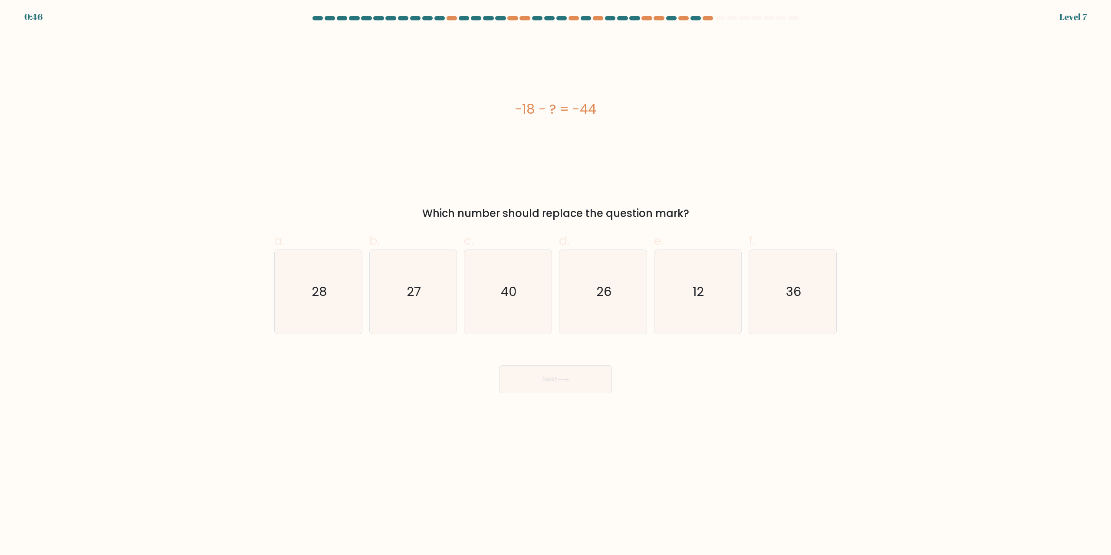
drag, startPoint x: 362, startPoint y: 92, endPoint x: 311, endPoint y: 96, distance: 51.8
click at [362, 92] on div "-18 - ? = -44" at bounding box center [555, 109] width 563 height 152
click at [599, 285] on text "26" at bounding box center [603, 291] width 15 height 17
click at [556, 283] on input "d. 26" at bounding box center [556, 281] width 0 height 6
radio input "true"
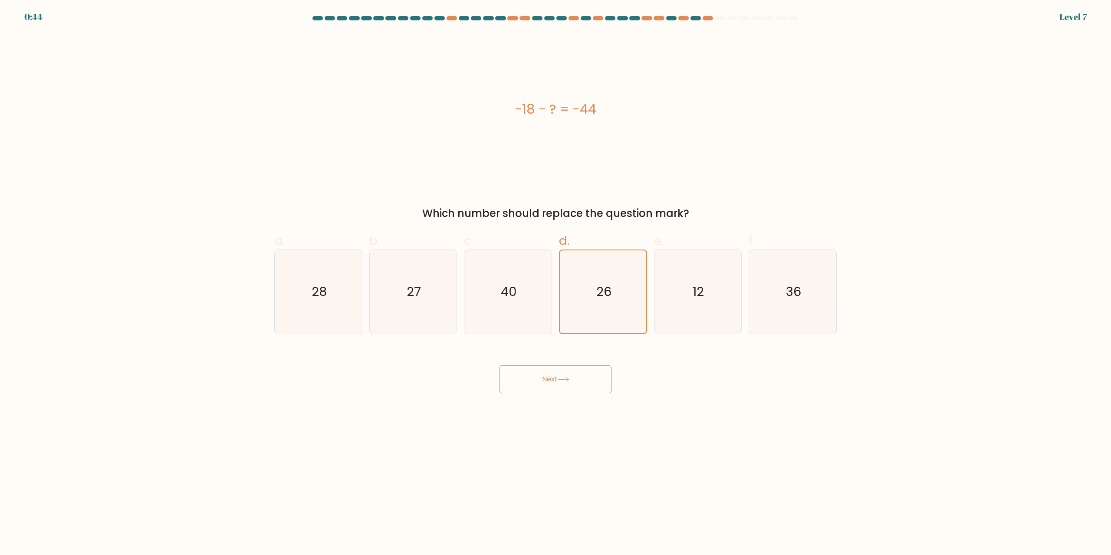
click at [564, 383] on button "Next" at bounding box center [555, 379] width 113 height 28
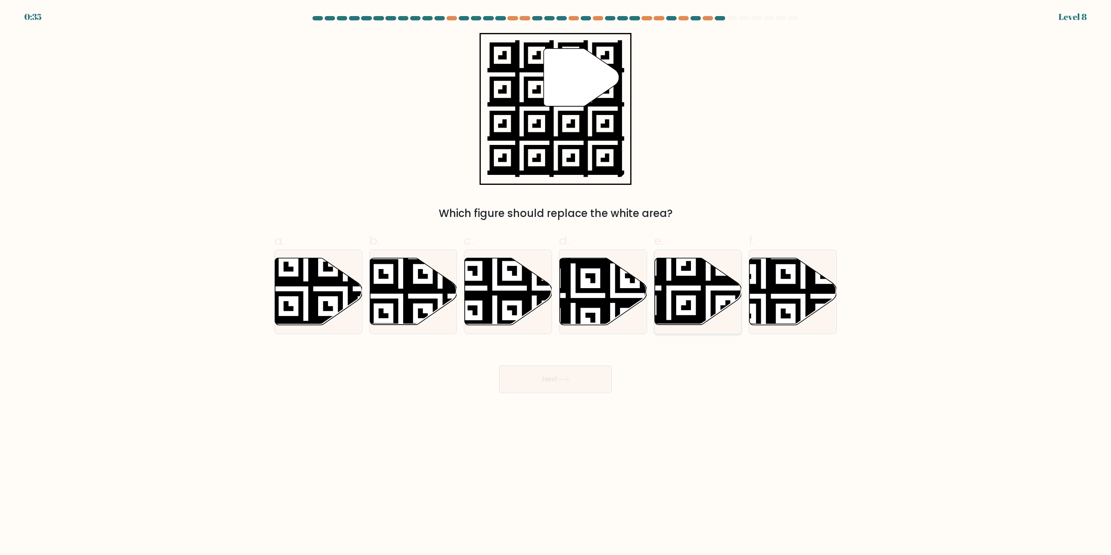
click at [686, 294] on icon at bounding box center [669, 328] width 158 height 158
click at [556, 283] on input "e." at bounding box center [556, 281] width 0 height 6
radio input "true"
click at [530, 381] on button "Next" at bounding box center [555, 379] width 113 height 28
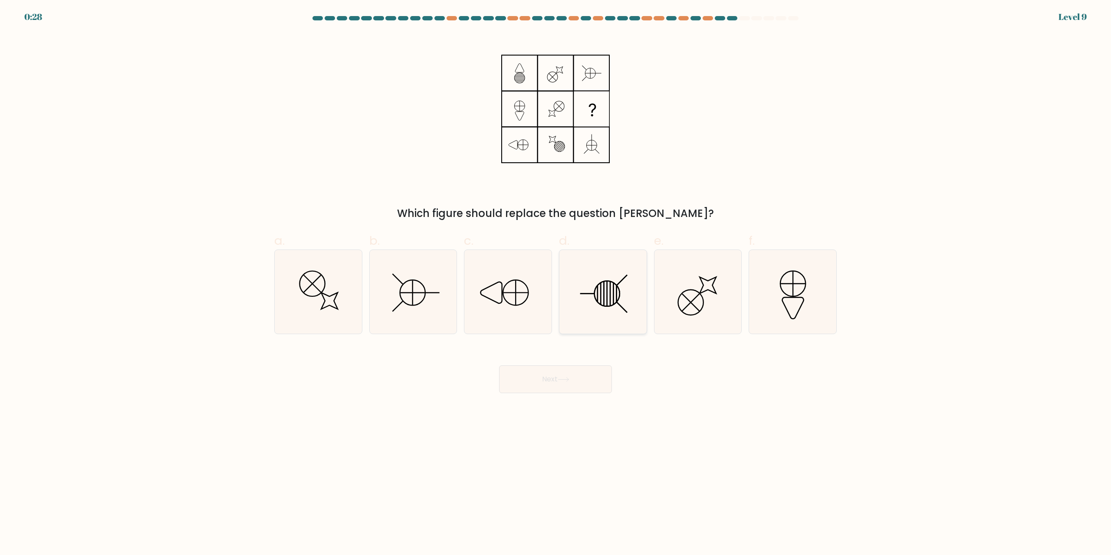
click at [574, 285] on icon at bounding box center [603, 292] width 84 height 84
click at [556, 283] on input "d." at bounding box center [556, 281] width 0 height 6
radio input "true"
drag, startPoint x: 567, startPoint y: 388, endPoint x: 569, endPoint y: 385, distance: 4.7
click at [567, 388] on button "Next" at bounding box center [555, 379] width 113 height 28
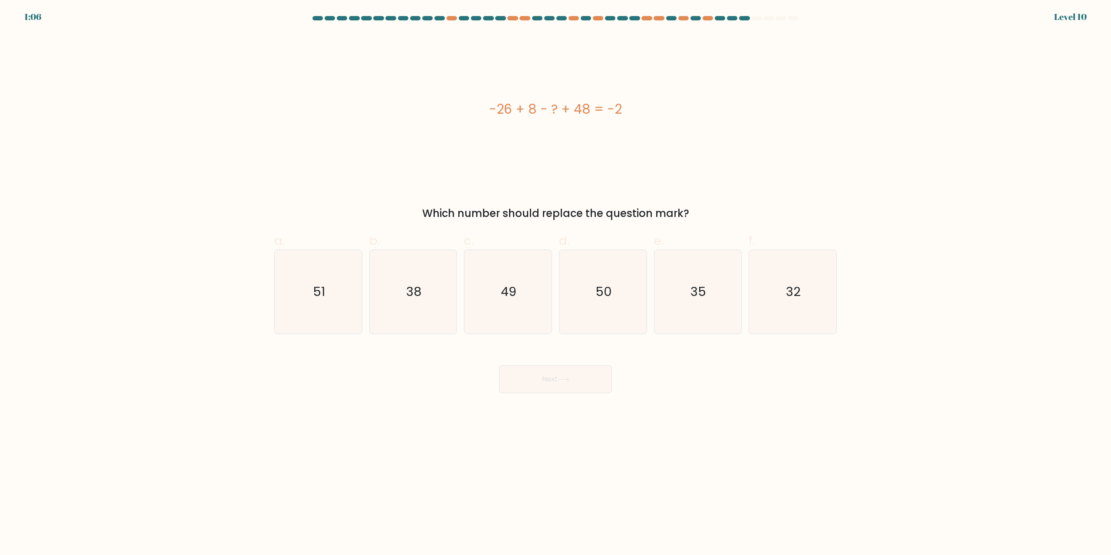
drag, startPoint x: 476, startPoint y: 114, endPoint x: 654, endPoint y: 115, distance: 178.0
click at [654, 115] on div "-26 + 8 - ? + 48 = -2" at bounding box center [555, 109] width 563 height 20
click at [417, 128] on div "-26 + 8 - ? + 48 = -2" at bounding box center [555, 109] width 563 height 152
click at [335, 128] on div "-26 + 8 - ? + 48 = -2" at bounding box center [555, 109] width 563 height 152
click at [794, 295] on text "32" at bounding box center [794, 291] width 15 height 17
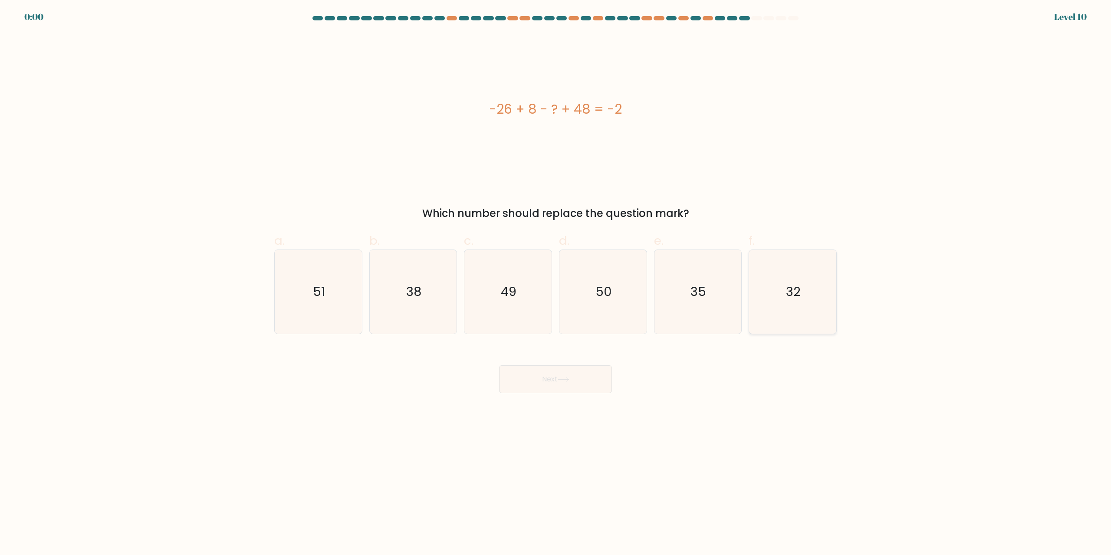
click at [556, 283] on input "f. 32" at bounding box center [556, 281] width 0 height 6
radio input "true"
click at [524, 378] on div "Next" at bounding box center [555, 369] width 573 height 49
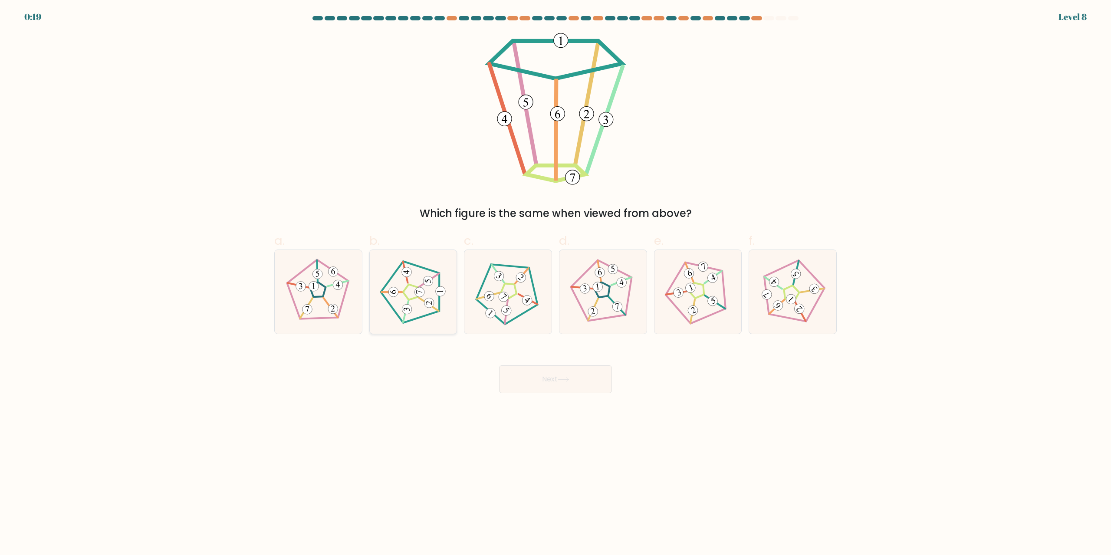
click at [414, 306] on icon at bounding box center [413, 292] width 67 height 67
click at [556, 283] on input "b." at bounding box center [556, 281] width 0 height 6
radio input "true"
click at [555, 377] on button "Next" at bounding box center [555, 379] width 113 height 28
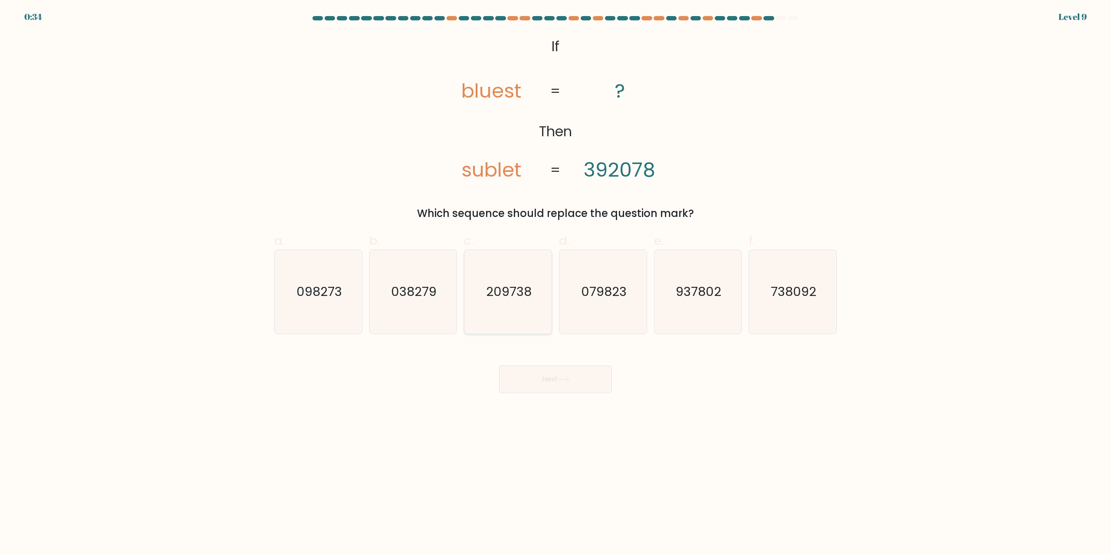
click at [512, 303] on icon "209738" at bounding box center [508, 292] width 84 height 84
click at [556, 283] on input "c. 209738" at bounding box center [556, 281] width 0 height 6
radio input "true"
click at [416, 295] on text "038279" at bounding box center [414, 291] width 46 height 17
click at [556, 283] on input "b. 038279" at bounding box center [556, 281] width 0 height 6
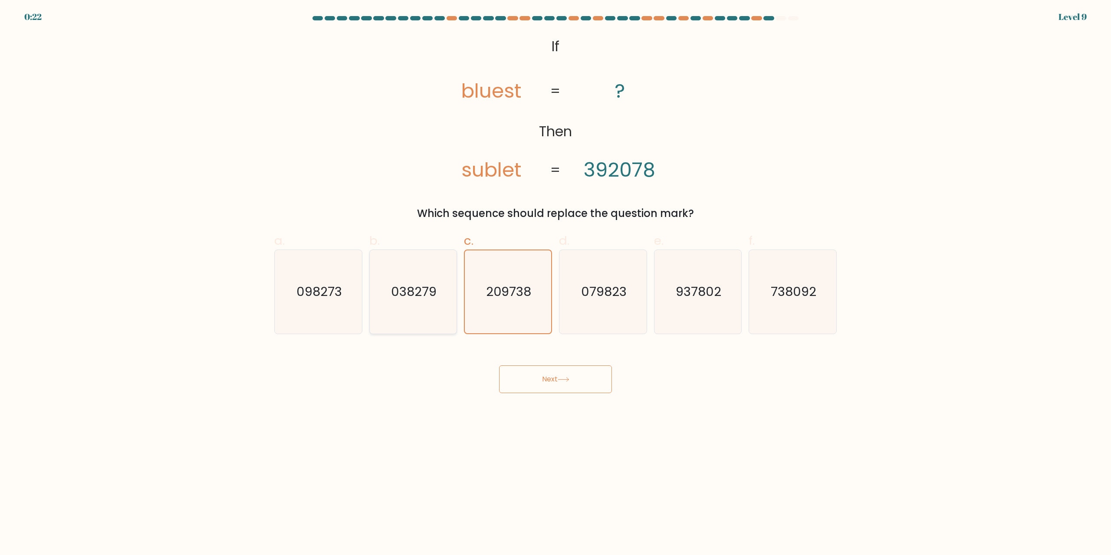
radio input "true"
click at [509, 291] on text "209738" at bounding box center [509, 291] width 46 height 17
click at [556, 283] on input "c. 209738" at bounding box center [556, 281] width 0 height 6
radio input "true"
click at [540, 380] on button "Next" at bounding box center [555, 379] width 113 height 28
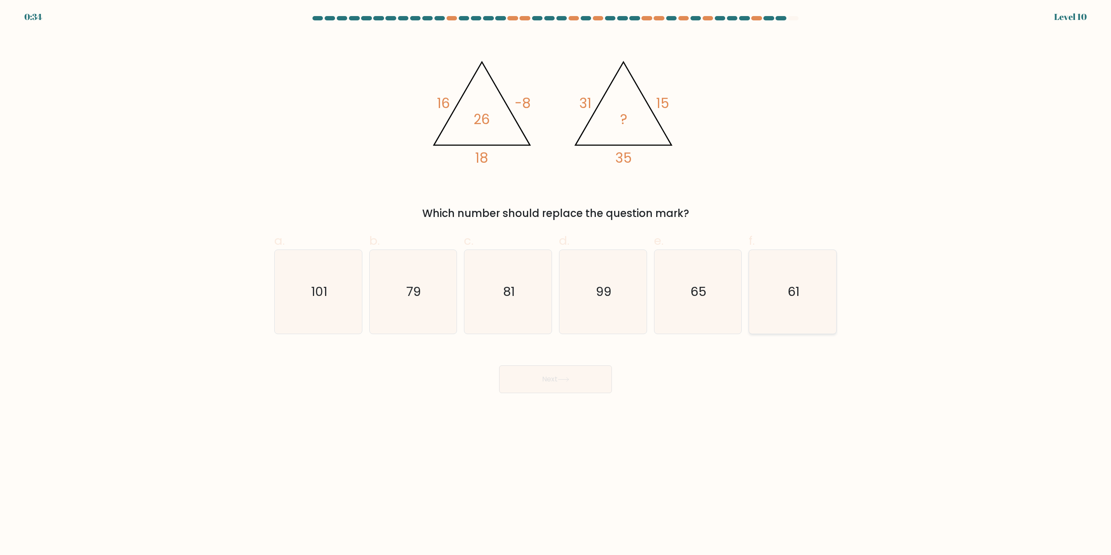
click at [773, 293] on icon "61" at bounding box center [793, 292] width 84 height 84
click at [556, 283] on input "f. 61" at bounding box center [556, 281] width 0 height 6
radio input "true"
click at [544, 377] on button "Next" at bounding box center [555, 379] width 113 height 28
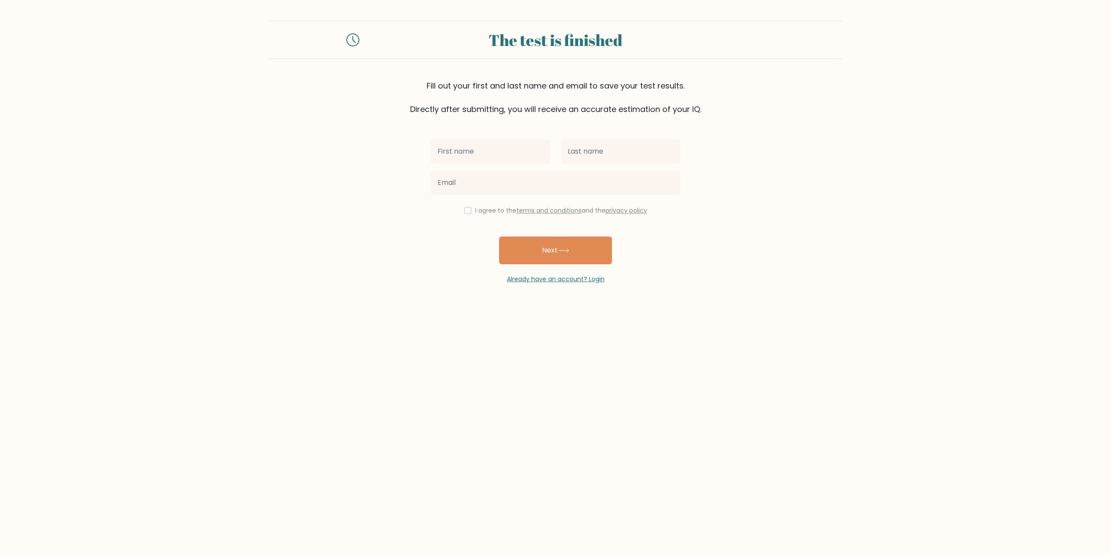
click at [492, 155] on input "text" at bounding box center [491, 151] width 120 height 24
type input "Piotr"
click at [594, 156] on input "text" at bounding box center [621, 151] width 120 height 24
type input "Sienkiewicz"
drag, startPoint x: 505, startPoint y: 152, endPoint x: 328, endPoint y: 151, distance: 177.1
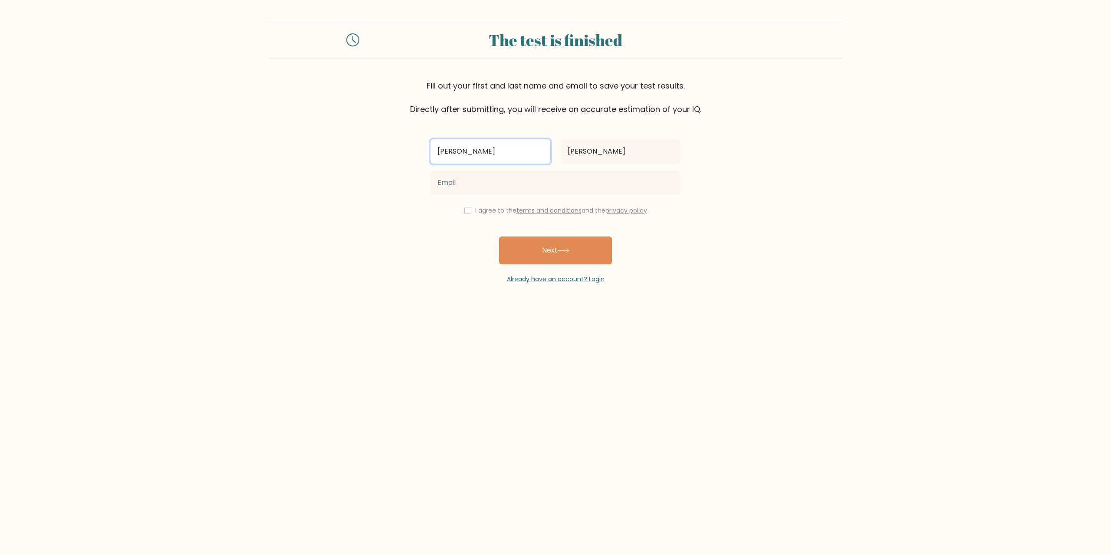
click at [328, 151] on form "The test is finished Fill out your first and last name and email to save your t…" at bounding box center [555, 152] width 1111 height 263
type input "turk"
type input "g"
type input "lord"
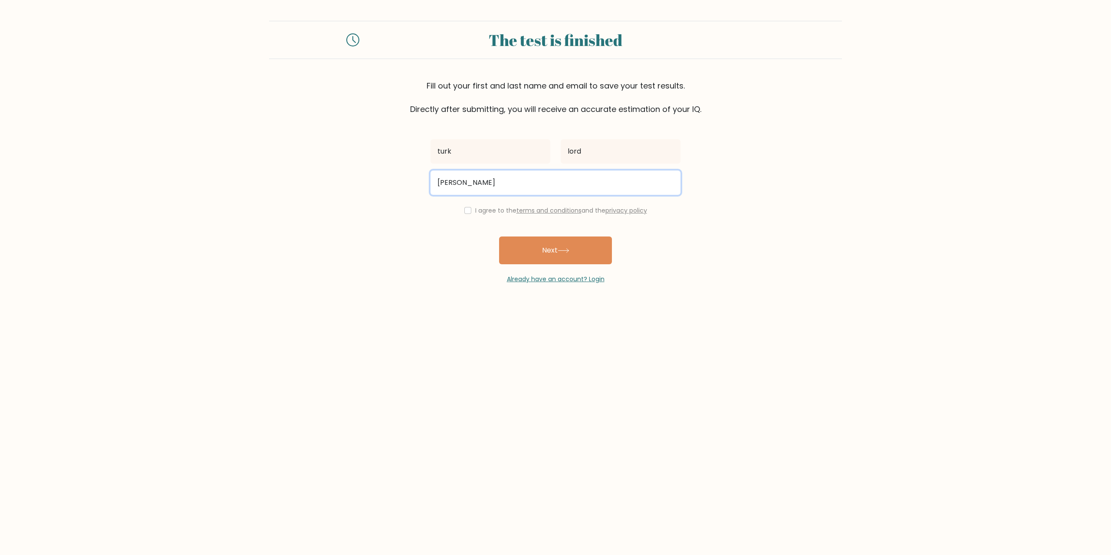
type input "damiantukol@op.pl"
click at [470, 211] on div "I agree to the terms and conditions and the privacy policy" at bounding box center [555, 210] width 260 height 10
click at [466, 212] on input "checkbox" at bounding box center [467, 210] width 7 height 7
checkbox input "true"
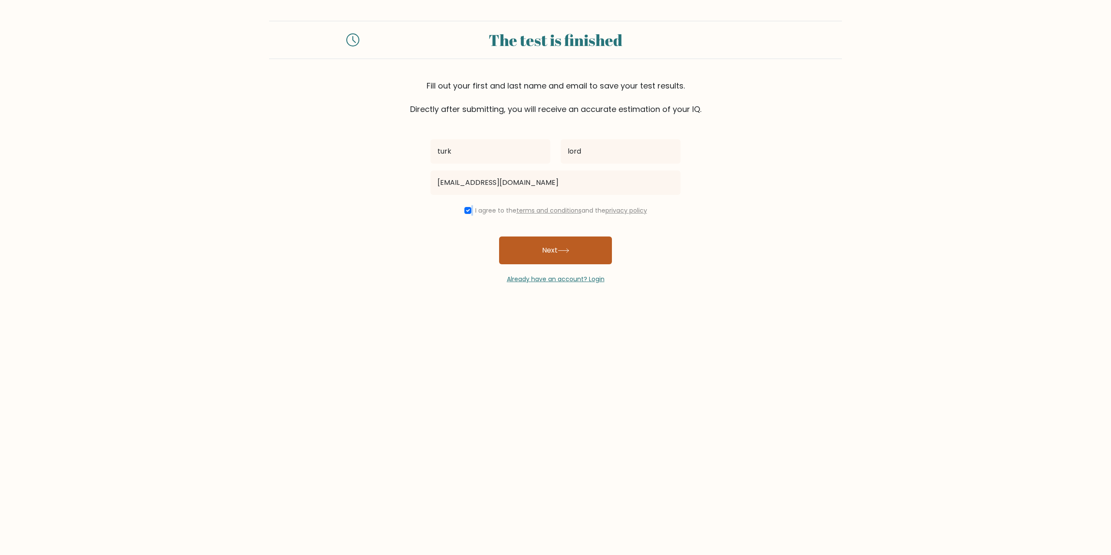
click at [521, 255] on button "Next" at bounding box center [555, 251] width 113 height 28
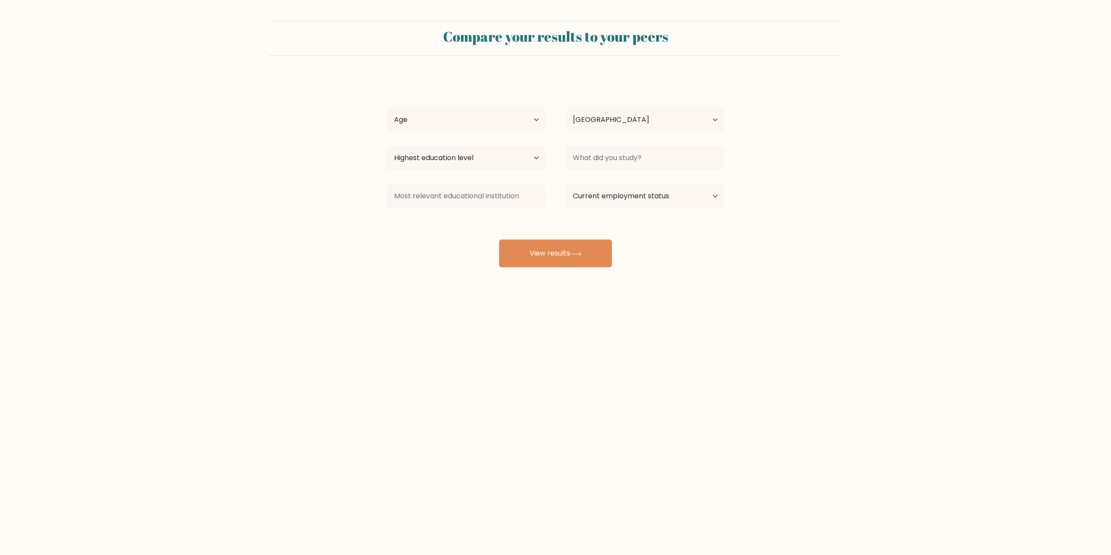
select select "PL"
click at [451, 120] on select "Age Under [DEMOGRAPHIC_DATA] [DEMOGRAPHIC_DATA] [DEMOGRAPHIC_DATA] [DEMOGRAPHIC…" at bounding box center [466, 120] width 158 height 24
select select "25_34"
click at [387, 108] on select "Age Under 18 years old 18-24 years old 25-34 years old 35-44 years old 45-54 ye…" at bounding box center [466, 120] width 158 height 24
click at [600, 126] on select "Country Afghanistan Albania Algeria American Samoa Andorra Angola Anguilla Anta…" at bounding box center [645, 120] width 158 height 24
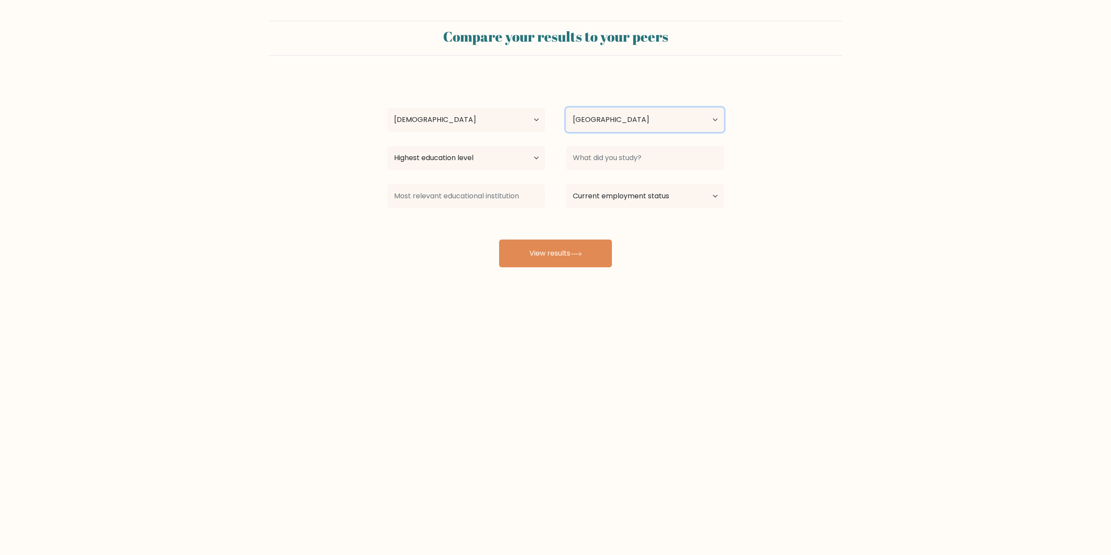
click at [596, 126] on select "Country Afghanistan Albania Algeria American Samoa Andorra Angola Anguilla Anta…" at bounding box center [645, 120] width 158 height 24
click at [507, 158] on select "Highest education level No schooling Primary Lower Secondary Upper Secondary Oc…" at bounding box center [466, 158] width 158 height 24
select select "upper_secondary"
click at [387, 146] on select "Highest education level No schooling Primary Lower Secondary Upper Secondary Oc…" at bounding box center [466, 158] width 158 height 24
click at [597, 162] on input at bounding box center [645, 158] width 158 height 24
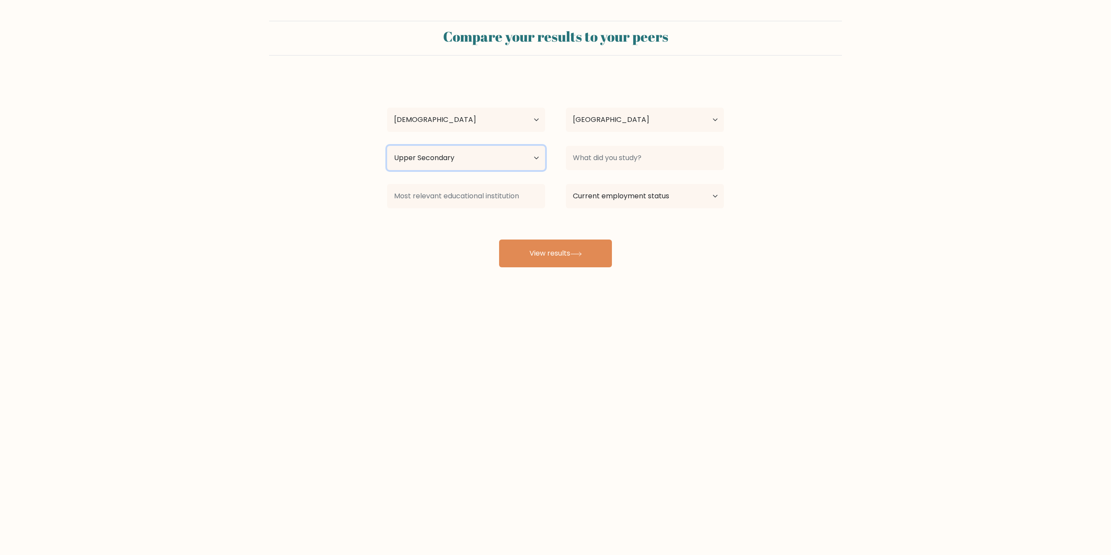
click at [503, 159] on select "Highest education level No schooling Primary Lower Secondary Upper Secondary Oc…" at bounding box center [466, 158] width 158 height 24
click at [613, 157] on input at bounding box center [645, 158] width 158 height 24
type input "Renevable Energy"
click at [395, 185] on input at bounding box center [466, 196] width 158 height 24
drag, startPoint x: 398, startPoint y: 189, endPoint x: 387, endPoint y: 189, distance: 11.3
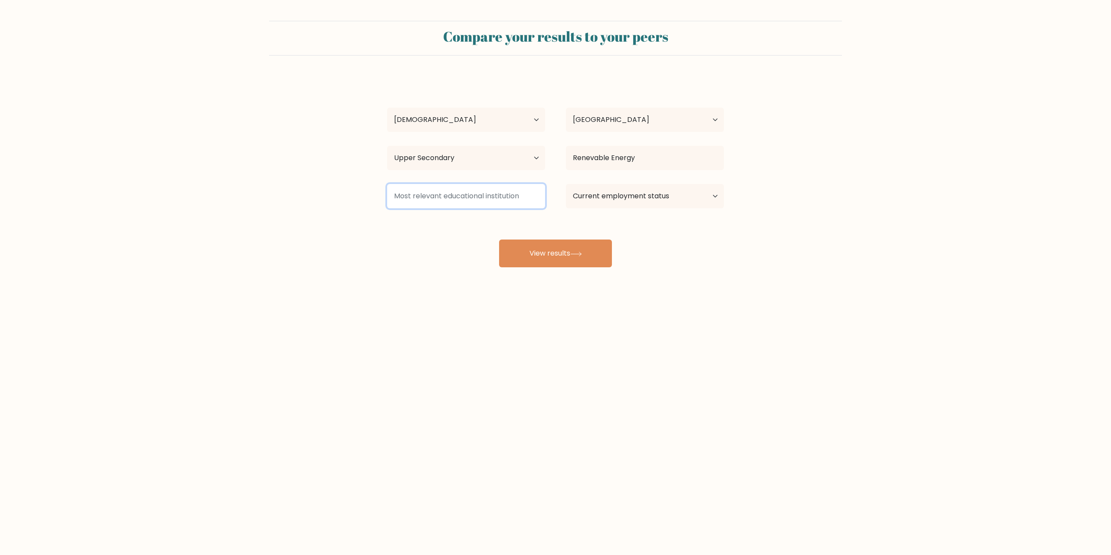
click at [389, 187] on input at bounding box center [466, 196] width 158 height 24
click at [366, 194] on form "Compare your results to your peers turk lord Age Under 18 years old 18-24 years…" at bounding box center [555, 144] width 1111 height 247
click at [424, 194] on input at bounding box center [466, 196] width 158 height 24
click at [583, 198] on select "Current employment status Employed Student Retired Other / prefer not to answer" at bounding box center [645, 196] width 158 height 24
select select "retired"
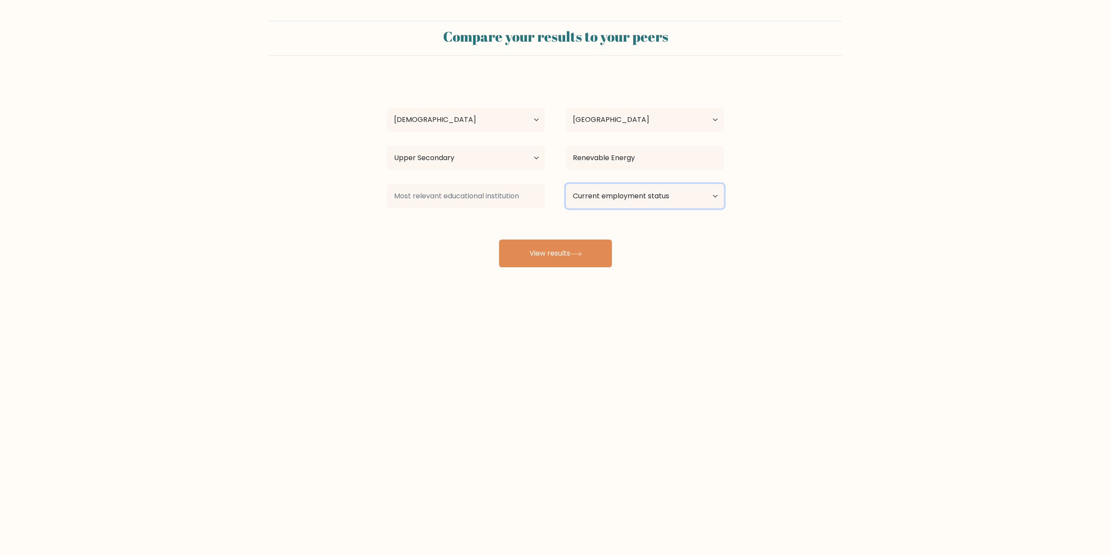
click at [566, 184] on select "Current employment status Employed Student Retired Other / prefer not to answer" at bounding box center [645, 196] width 158 height 24
click at [460, 234] on div "turk lord Age Under 18 years old 18-24 years old 25-34 years old 35-44 years ol…" at bounding box center [555, 171] width 347 height 191
click at [541, 254] on button "View results" at bounding box center [555, 254] width 113 height 28
click at [463, 191] on input at bounding box center [466, 196] width 158 height 24
type input "Technikum nr 4 w Ciechanowie"
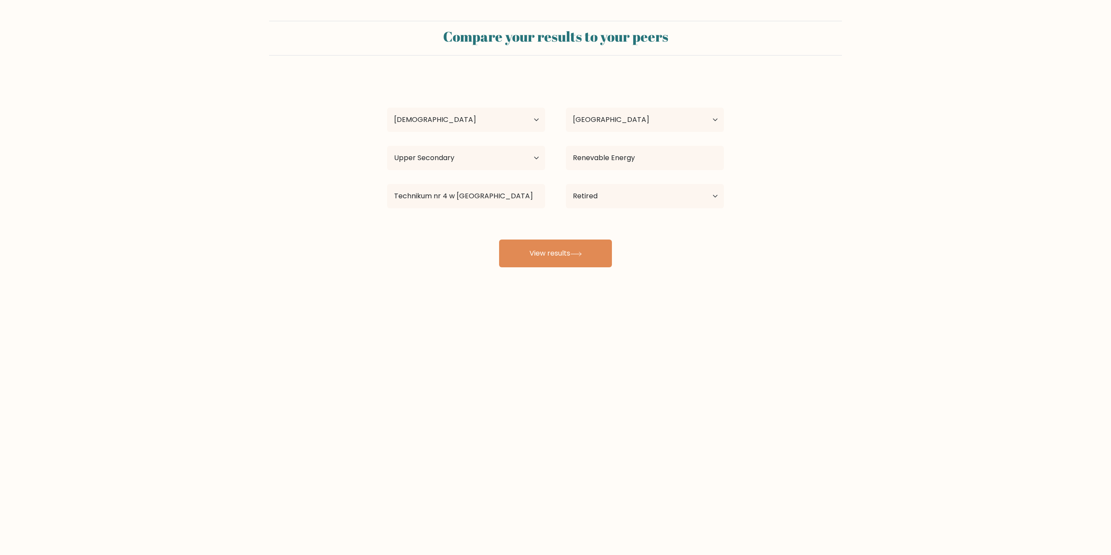
click at [563, 235] on div "turk lord Age Under 18 years old 18-24 years old 25-34 years old 35-44 years ol…" at bounding box center [555, 171] width 347 height 191
click at [563, 250] on button "View results" at bounding box center [555, 254] width 113 height 28
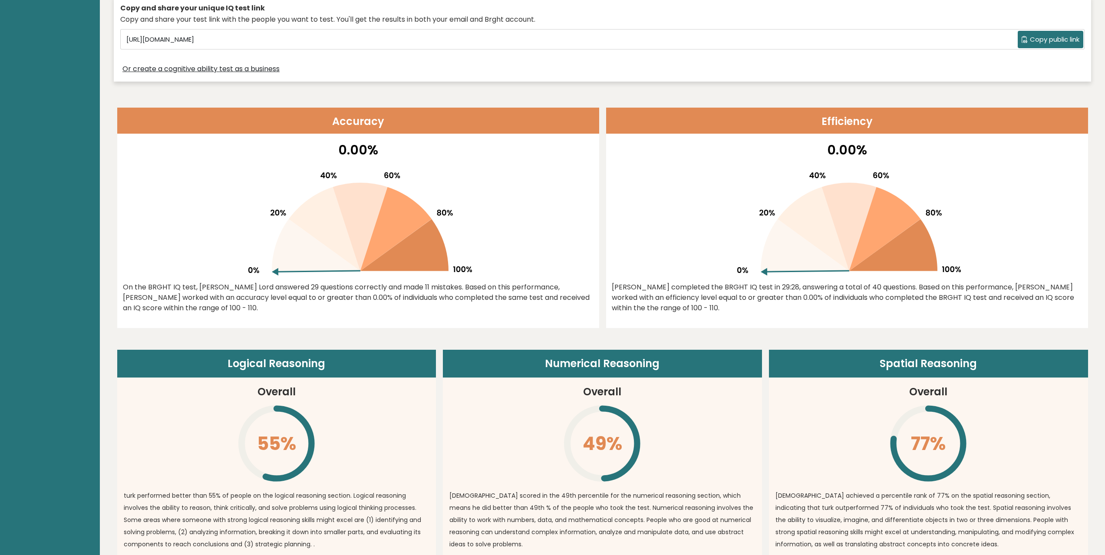
scroll to position [319, 0]
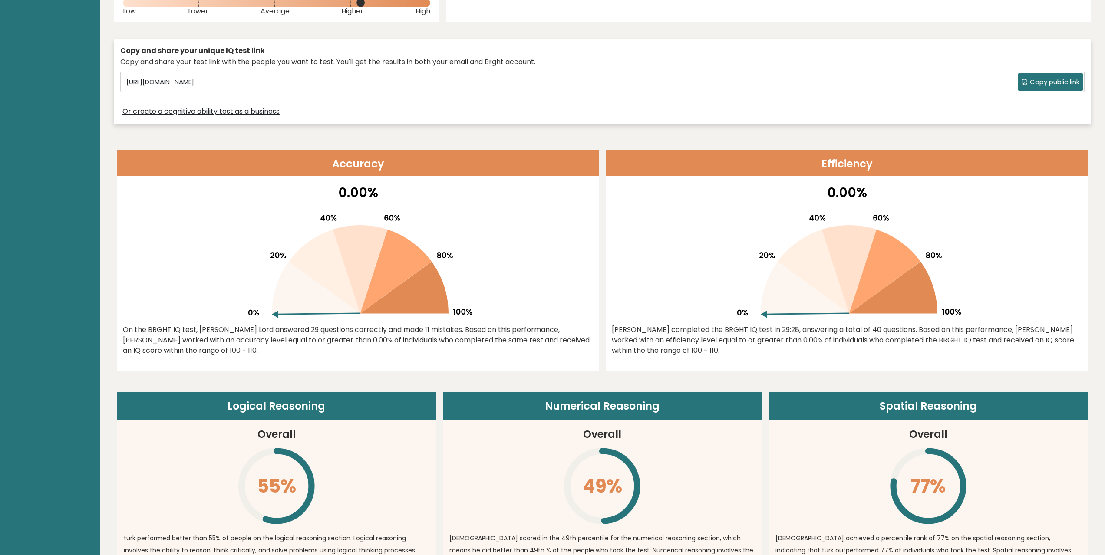
click at [463, 230] on icon at bounding box center [358, 262] width 228 height 111
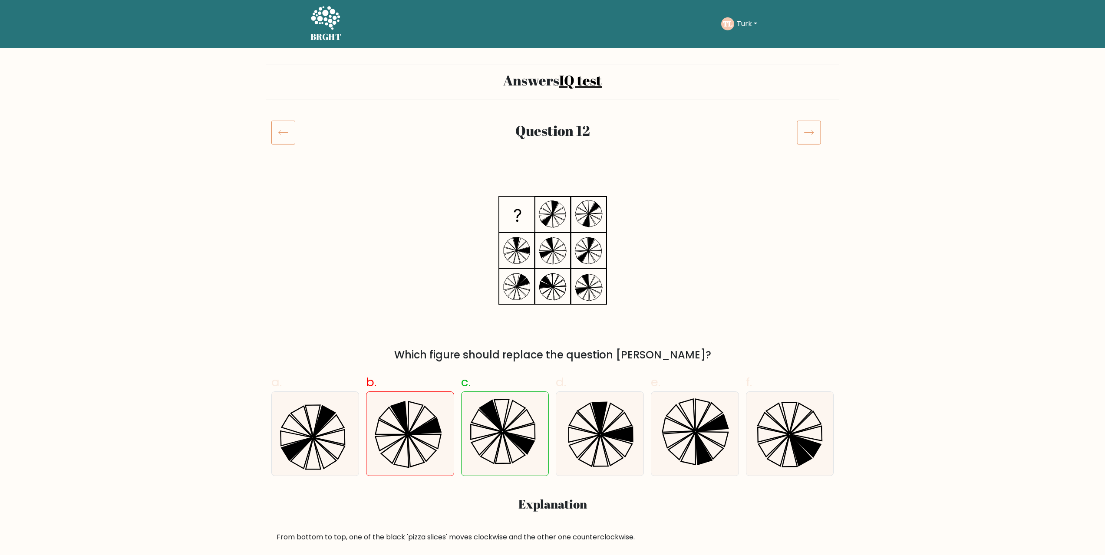
drag, startPoint x: 302, startPoint y: 231, endPoint x: 294, endPoint y: 207, distance: 24.7
click at [302, 231] on div "Which figure should replace the question [PERSON_NAME]?" at bounding box center [552, 268] width 573 height 188
